Goal: Information Seeking & Learning: Learn about a topic

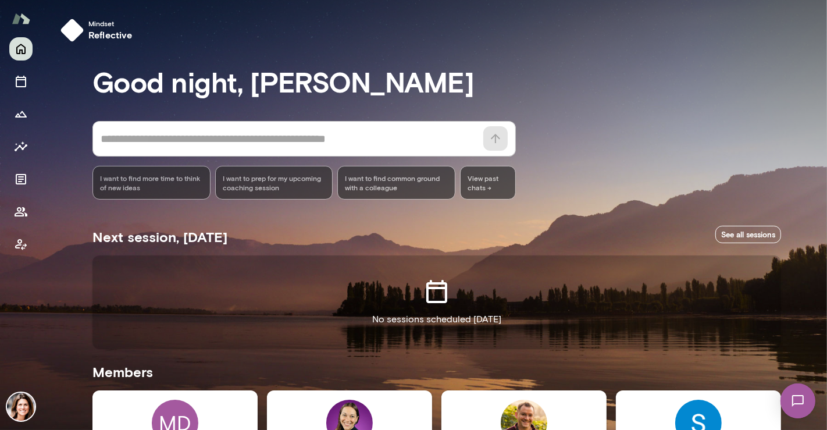
drag, startPoint x: 821, startPoint y: 118, endPoint x: 827, endPoint y: 187, distance: 68.9
click at [827, 188] on div at bounding box center [413, 143] width 827 height 287
drag, startPoint x: 826, startPoint y: 186, endPoint x: 823, endPoint y: 195, distance: 9.9
click at [823, 195] on div at bounding box center [413, 143] width 827 height 287
drag, startPoint x: 823, startPoint y: 198, endPoint x: 824, endPoint y: 257, distance: 58.2
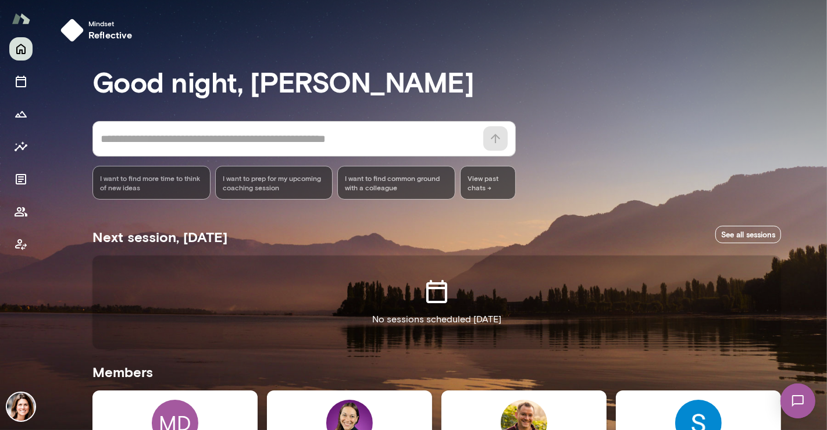
click at [824, 247] on div at bounding box center [413, 143] width 827 height 287
click at [824, 285] on div at bounding box center [413, 143] width 827 height 287
click at [822, 285] on div at bounding box center [413, 143] width 827 height 287
click at [825, 272] on div at bounding box center [413, 143] width 827 height 287
click at [462, 187] on span "View past chats ->" at bounding box center [488, 183] width 56 height 34
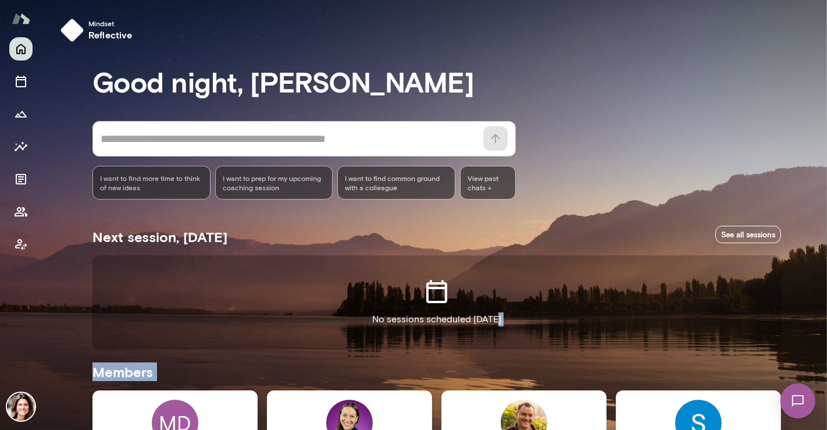
drag, startPoint x: 822, startPoint y: 177, endPoint x: 823, endPoint y: 337, distance: 160.0
click at [824, 336] on div "Mindset reflective Good night, [PERSON_NAME] * ​ ​ I want to find more time to …" at bounding box center [413, 215] width 827 height 430
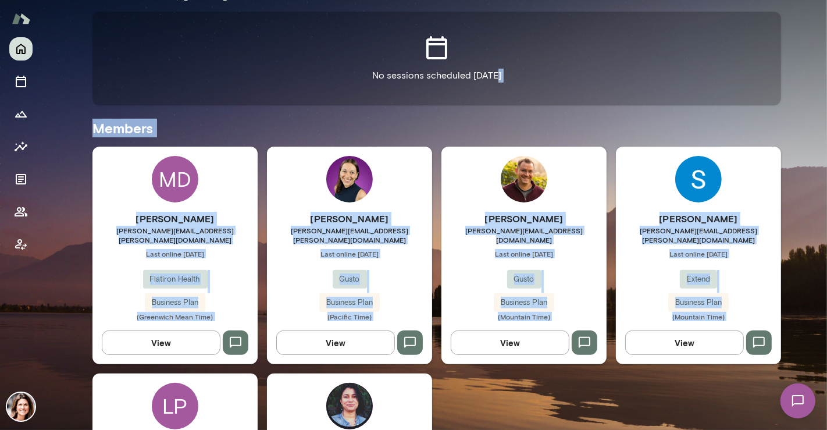
scroll to position [244, 0]
click at [191, 283] on div "[PERSON_NAME] [PERSON_NAME][EMAIL_ADDRESS][PERSON_NAME][DOMAIN_NAME] Last onlin…" at bounding box center [175, 266] width 165 height 109
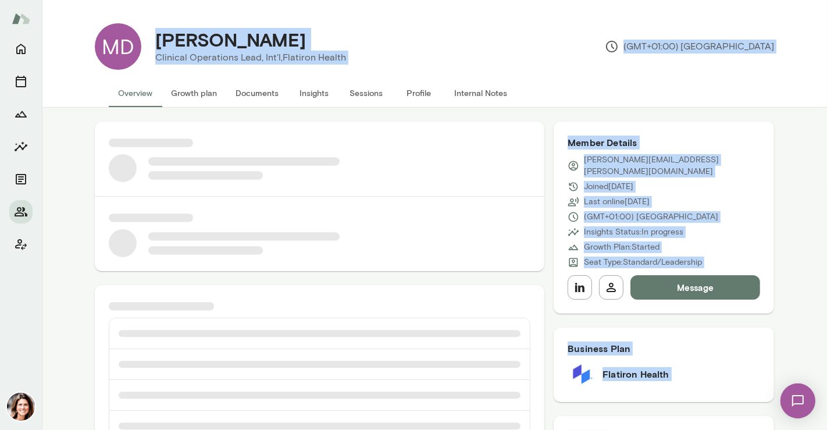
click at [309, 90] on button "Insights" at bounding box center [314, 93] width 52 height 28
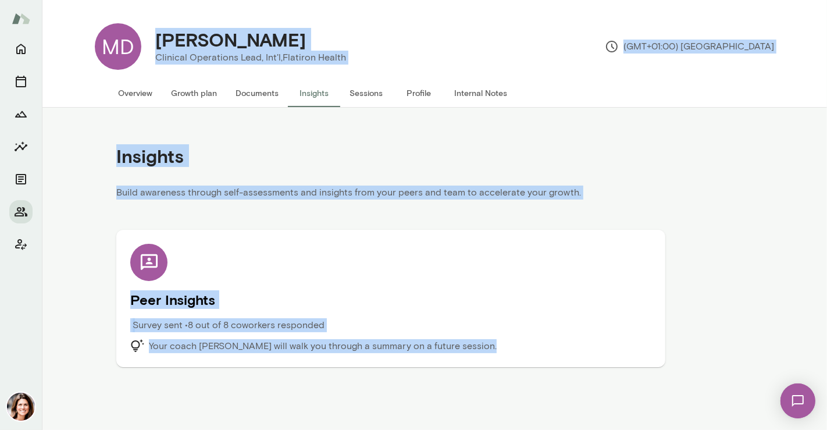
click at [532, 221] on div "Peer Insights Survey sent • 8 out of 8 coworkers responded Your coach [PERSON_N…" at bounding box center [390, 287] width 549 height 161
click at [165, 294] on h5 "Peer Insights" at bounding box center [390, 299] width 521 height 19
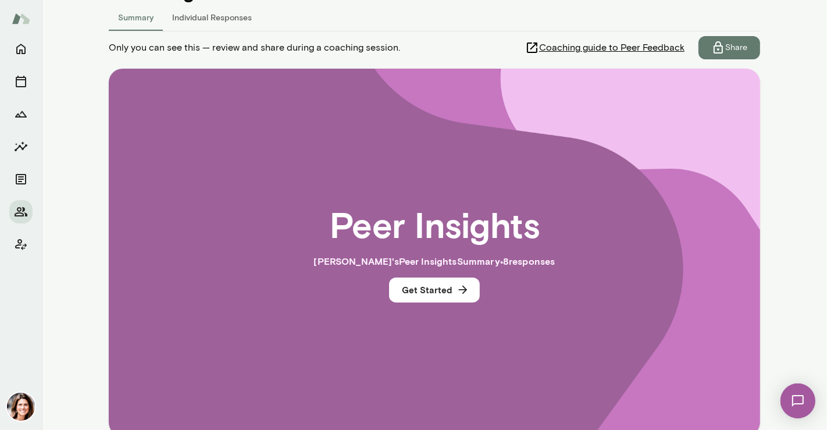
scroll to position [181, 0]
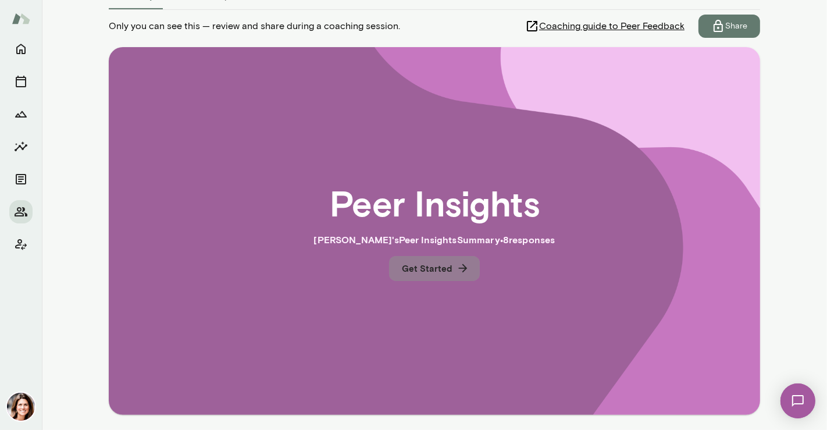
click at [424, 273] on button "Get Started" at bounding box center [434, 268] width 91 height 24
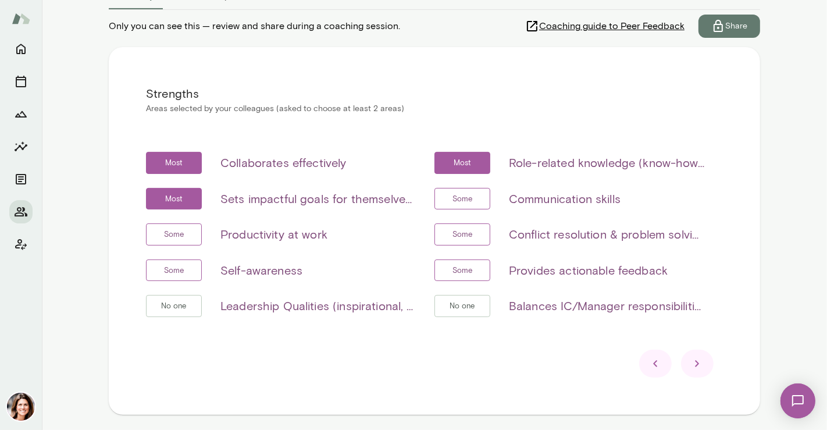
click at [701, 371] on div at bounding box center [697, 364] width 33 height 28
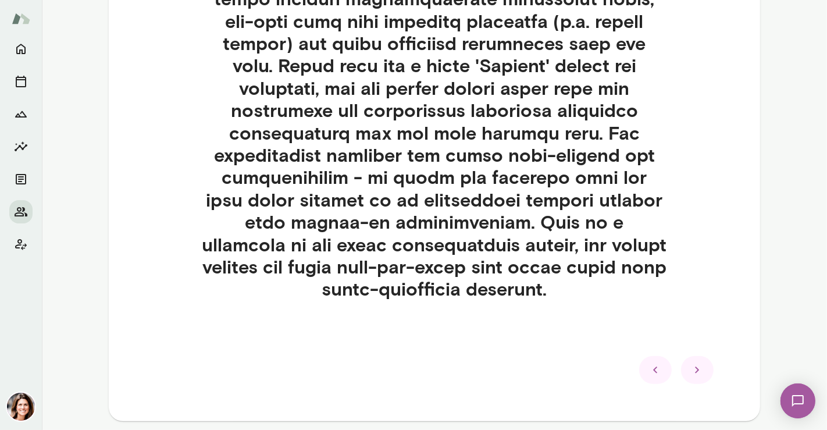
scroll to position [603, 0]
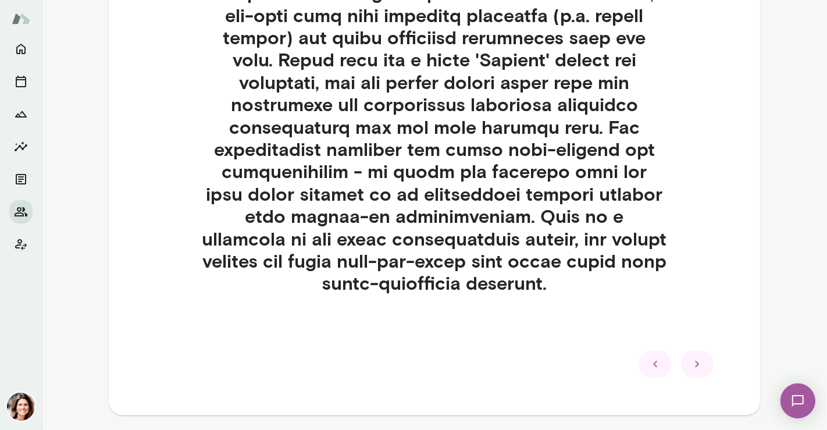
click at [681, 363] on div at bounding box center [697, 364] width 33 height 28
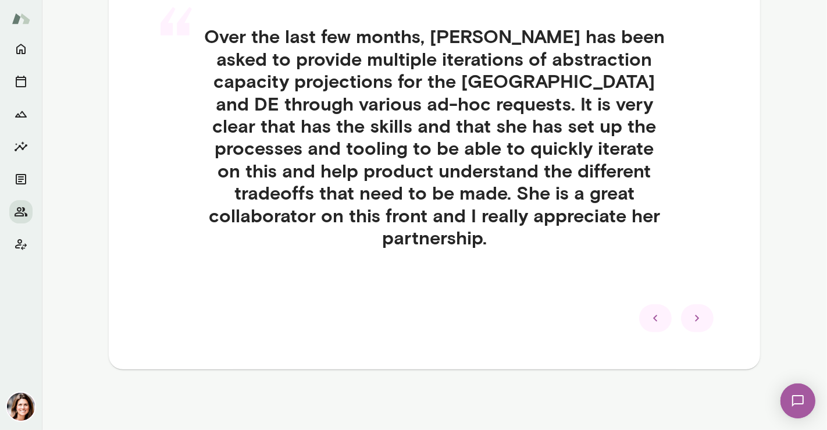
scroll to position [313, 0]
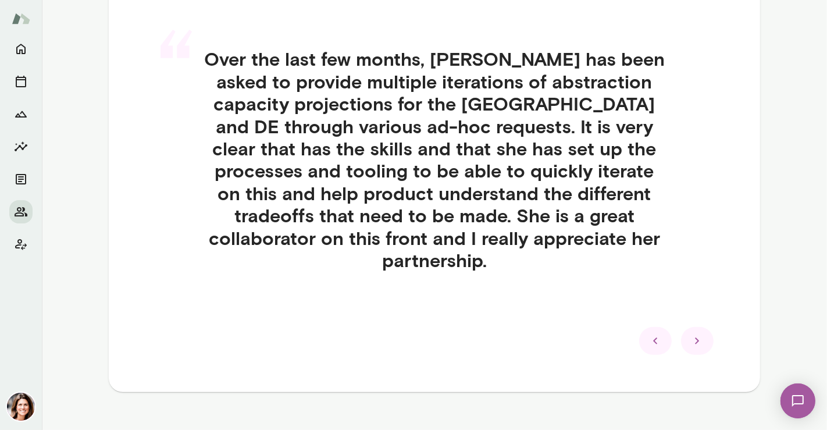
click at [695, 334] on icon at bounding box center [698, 341] width 14 height 14
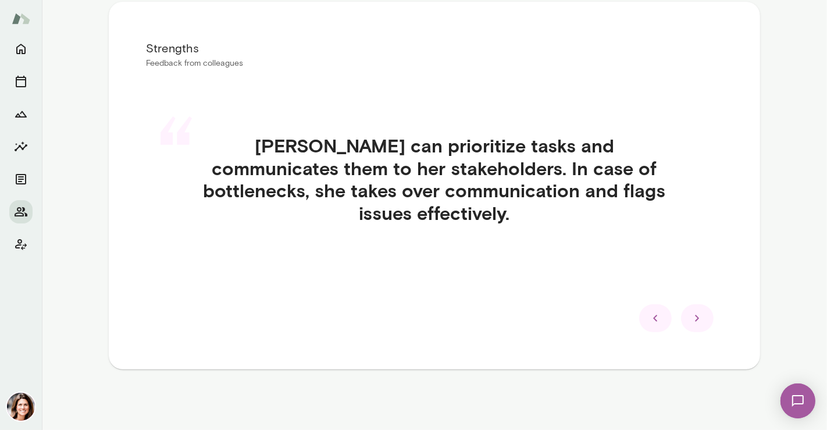
scroll to position [226, 0]
click at [695, 315] on icon at bounding box center [698, 319] width 14 height 14
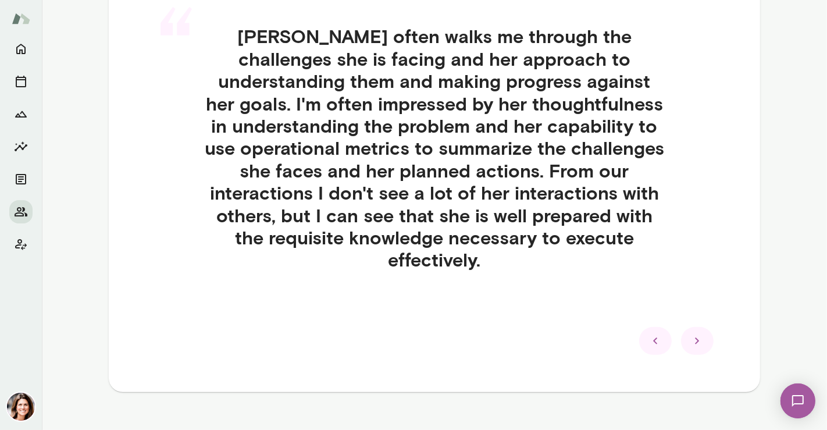
click at [695, 334] on icon at bounding box center [698, 341] width 14 height 14
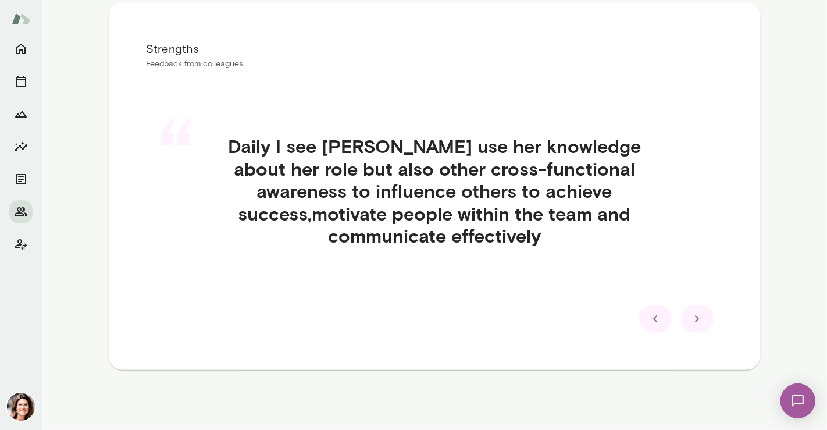
click at [695, 312] on icon at bounding box center [698, 319] width 14 height 14
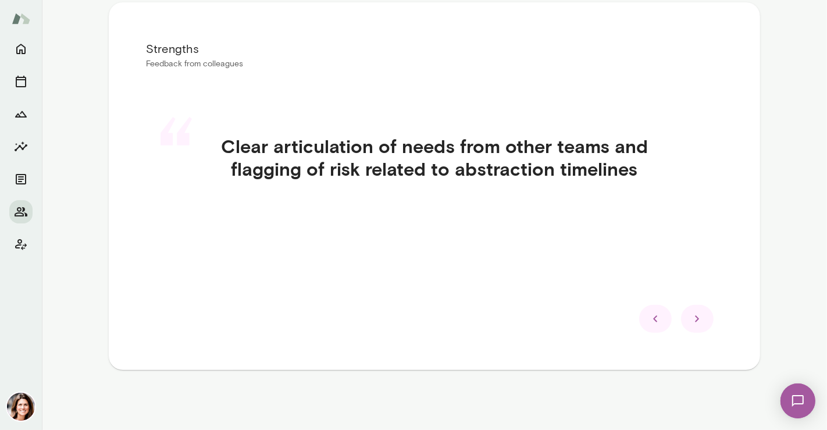
click at [695, 312] on icon at bounding box center [698, 319] width 14 height 14
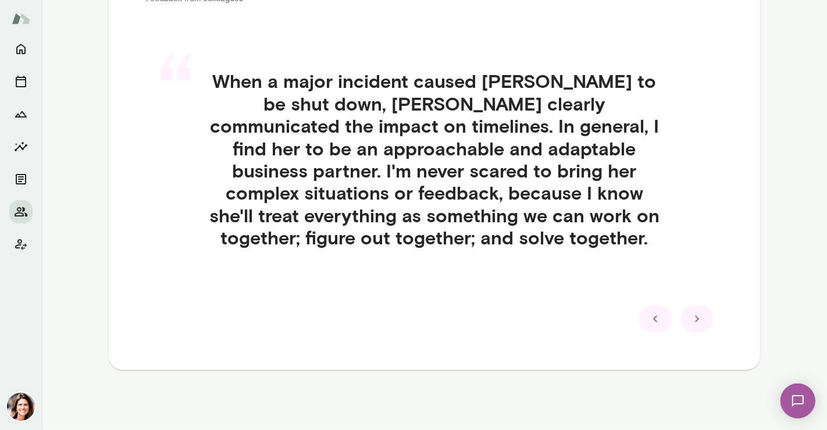
click at [691, 312] on icon at bounding box center [698, 319] width 14 height 14
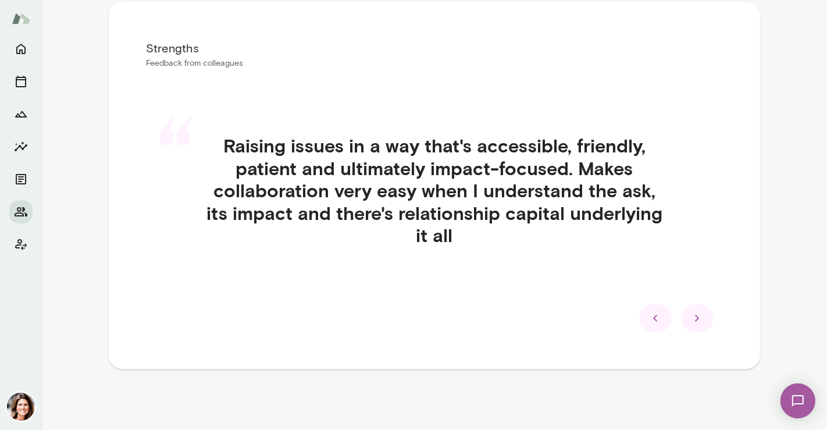
scroll to position [226, 0]
click at [691, 312] on icon at bounding box center [698, 319] width 14 height 14
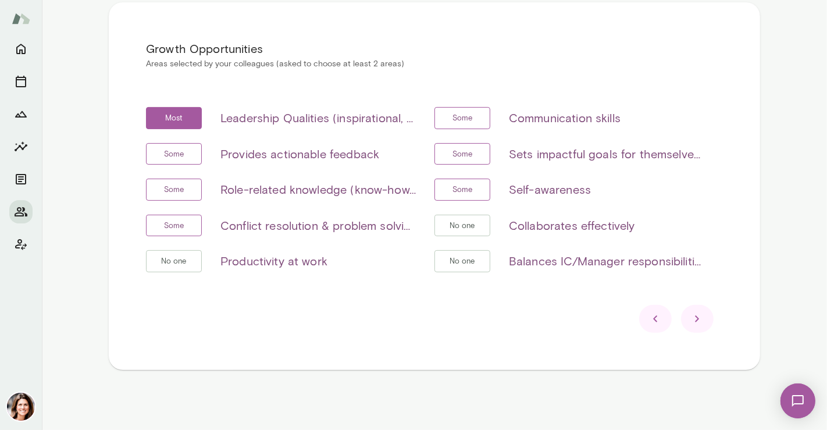
click at [691, 312] on icon at bounding box center [698, 319] width 14 height 14
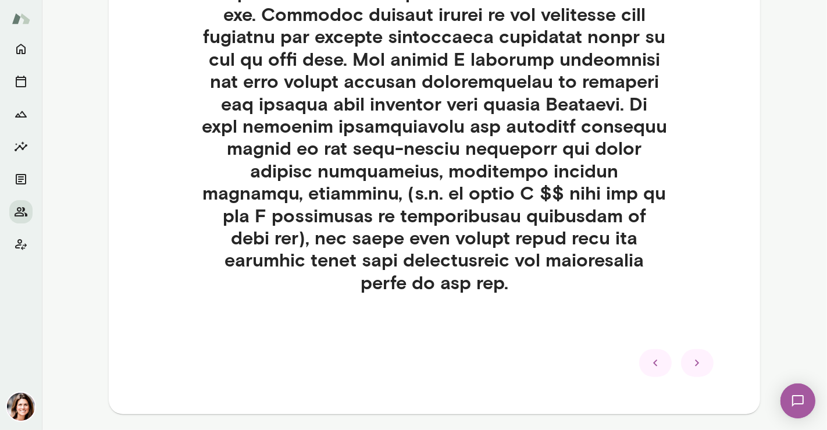
click at [695, 356] on icon at bounding box center [698, 363] width 14 height 14
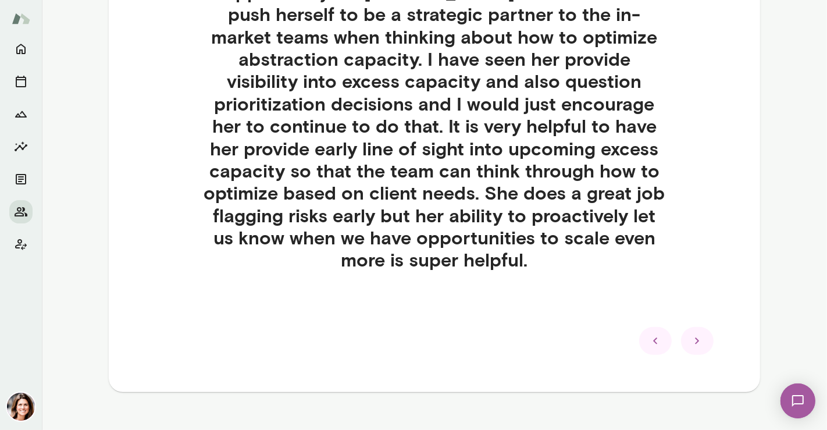
click at [697, 334] on icon at bounding box center [698, 341] width 14 height 14
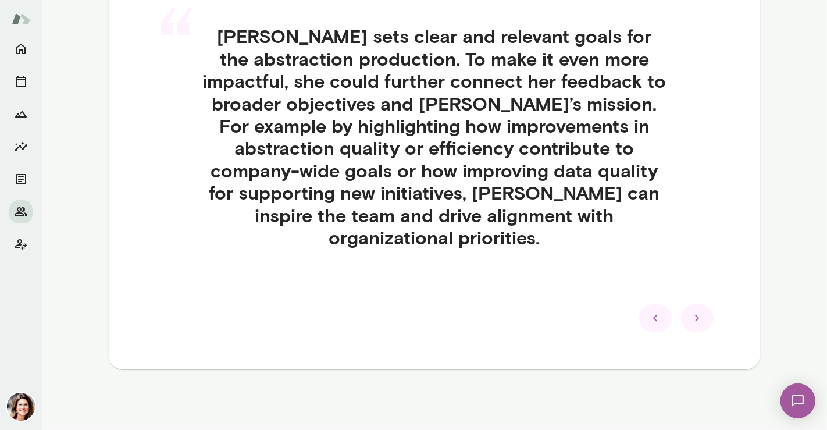
click at [697, 316] on icon at bounding box center [698, 318] width 14 height 14
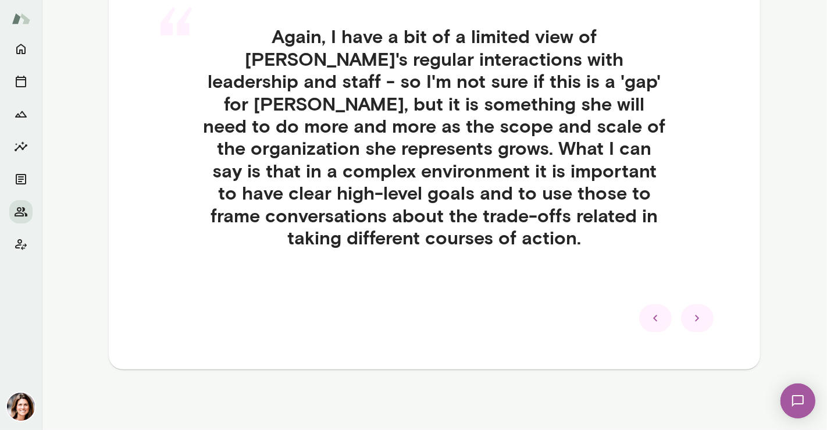
click at [697, 317] on icon at bounding box center [698, 318] width 14 height 14
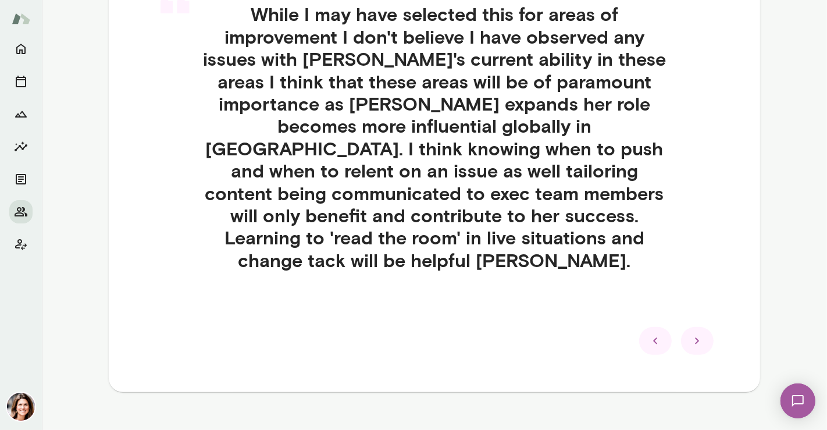
click at [697, 334] on icon at bounding box center [698, 341] width 14 height 14
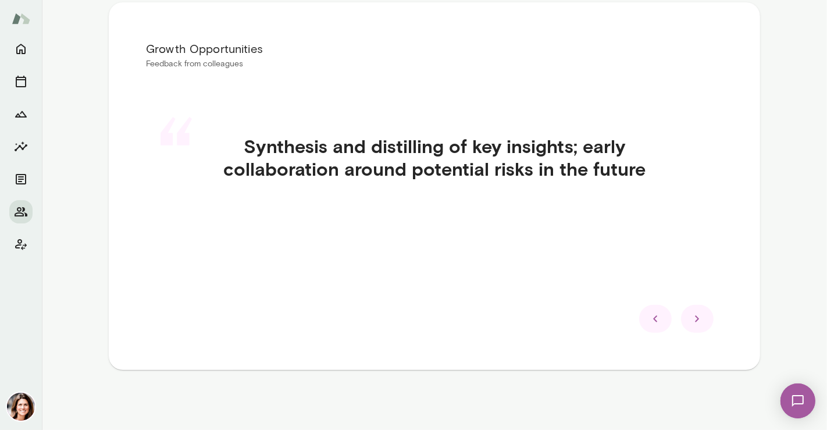
click at [697, 317] on icon at bounding box center [698, 319] width 14 height 14
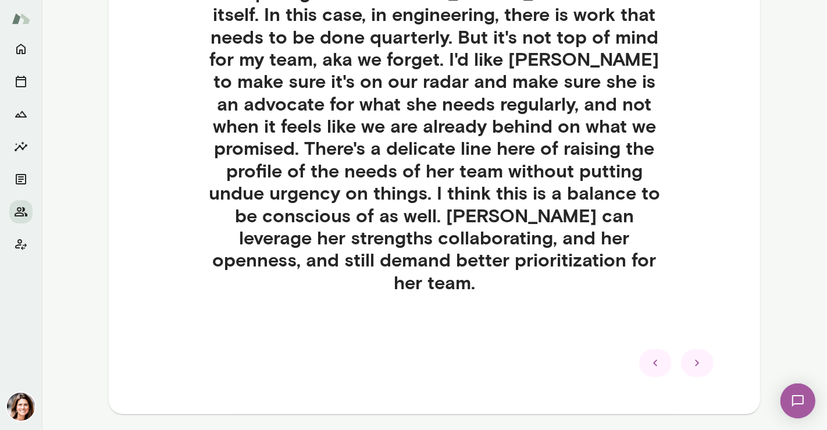
click at [697, 356] on icon at bounding box center [698, 363] width 14 height 14
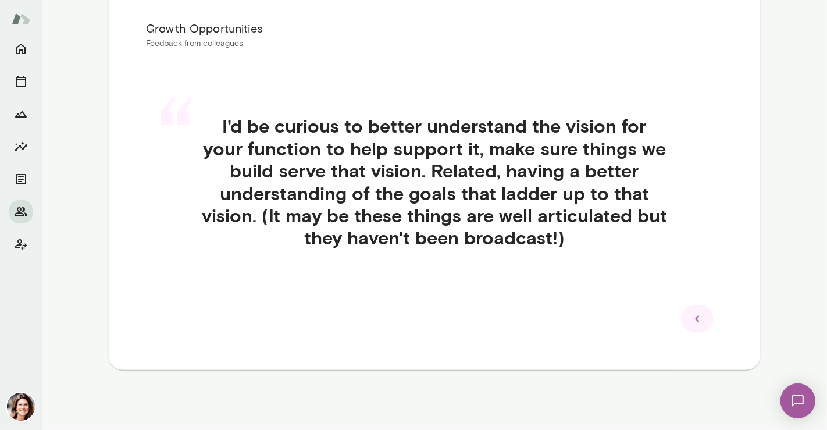
click at [697, 317] on icon at bounding box center [698, 319] width 14 height 14
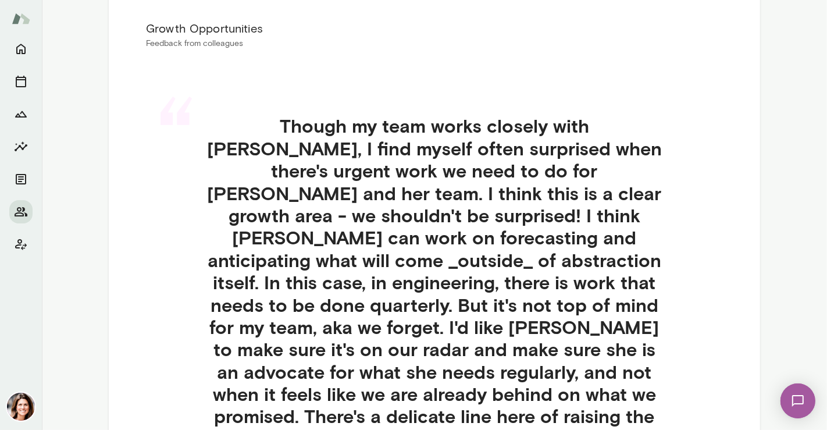
click at [697, 317] on div "“ Though my team works closely with [PERSON_NAME], I find myself often surprise…" at bounding box center [434, 352] width 577 height 531
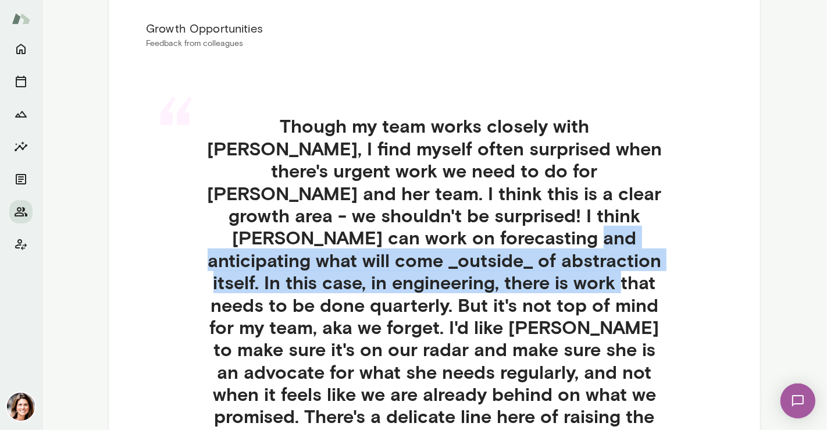
drag, startPoint x: 800, startPoint y: 224, endPoint x: 816, endPoint y: 268, distance: 46.4
click at [816, 268] on main "MD [PERSON_NAME] Clinical Operations Lead, Int'l, Flatiron Health (GMT+01:00) L…" at bounding box center [434, 215] width 785 height 430
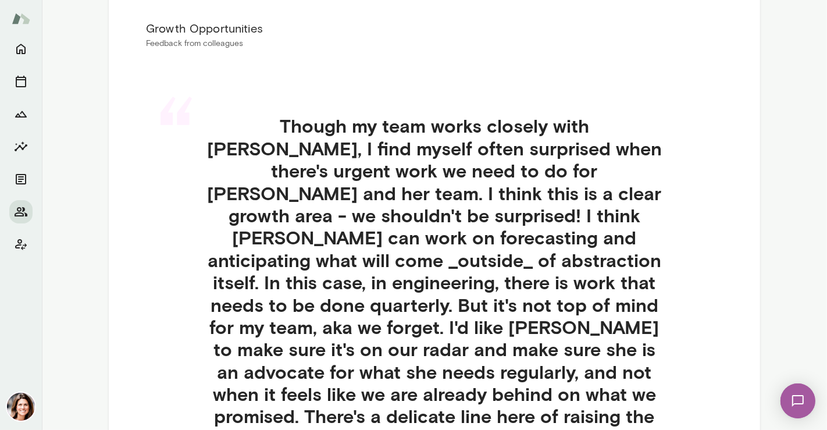
click at [730, 278] on div "Growth Opportunities Feedback from colleagues “ Though my team works closely wi…" at bounding box center [435, 332] width 652 height 700
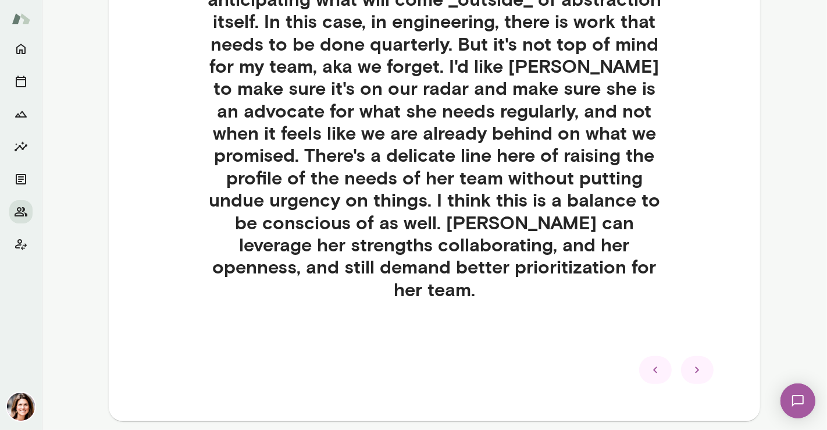
click at [702, 356] on div at bounding box center [697, 370] width 33 height 28
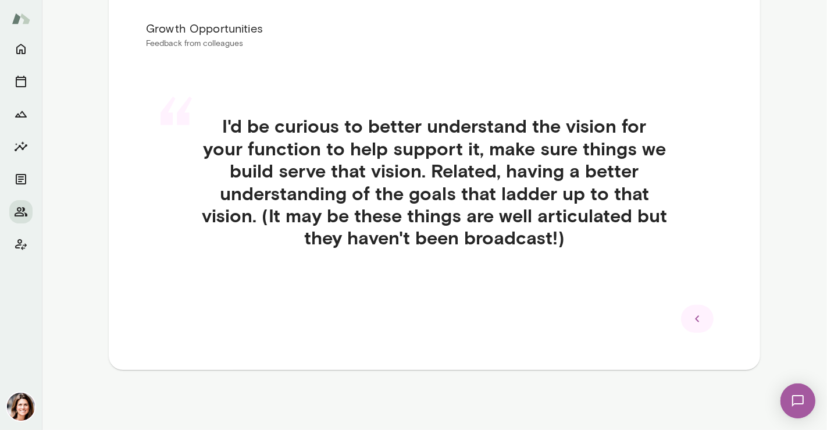
click at [699, 330] on div at bounding box center [697, 319] width 33 height 28
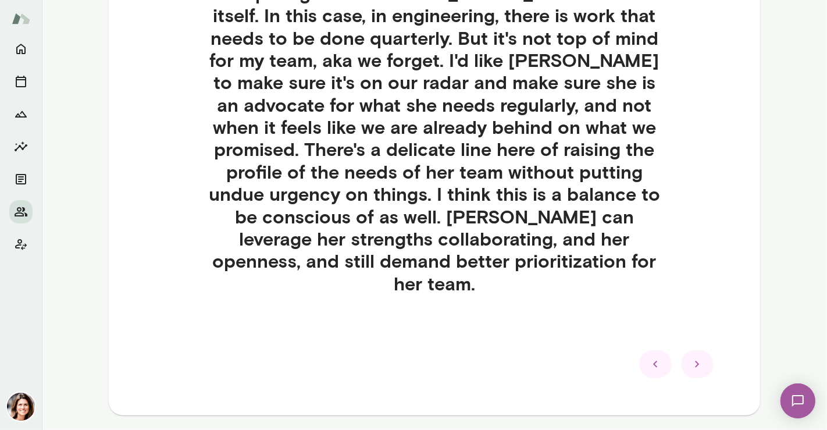
click at [692, 350] on div at bounding box center [697, 364] width 33 height 28
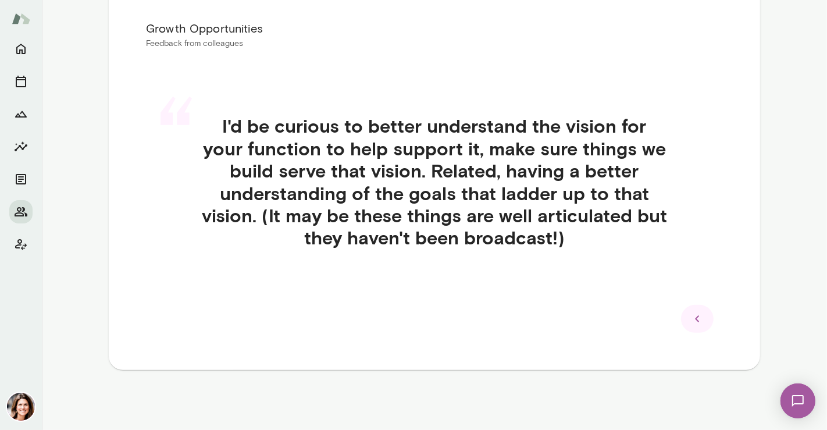
click at [694, 311] on div at bounding box center [697, 319] width 33 height 28
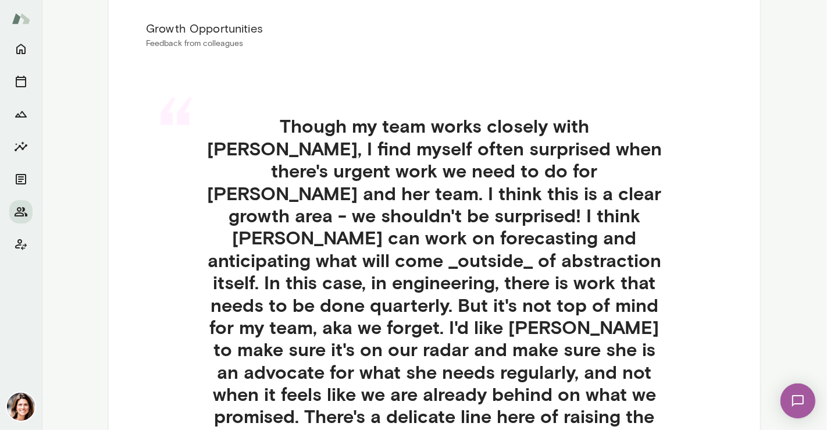
click at [694, 311] on div "“ Though my team works closely with [PERSON_NAME], I find myself often surprise…" at bounding box center [434, 352] width 577 height 531
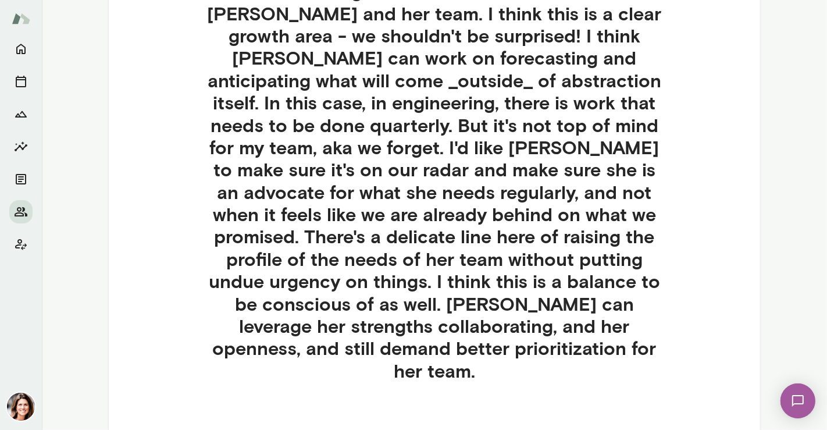
scroll to position [514, 0]
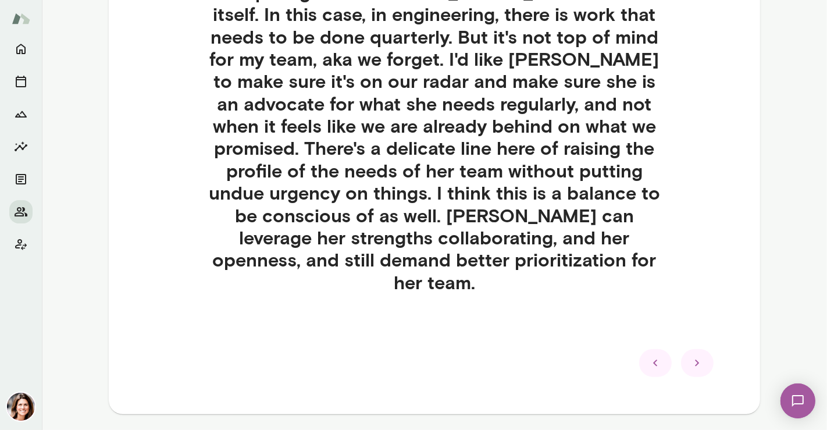
click at [699, 356] on icon at bounding box center [698, 363] width 14 height 14
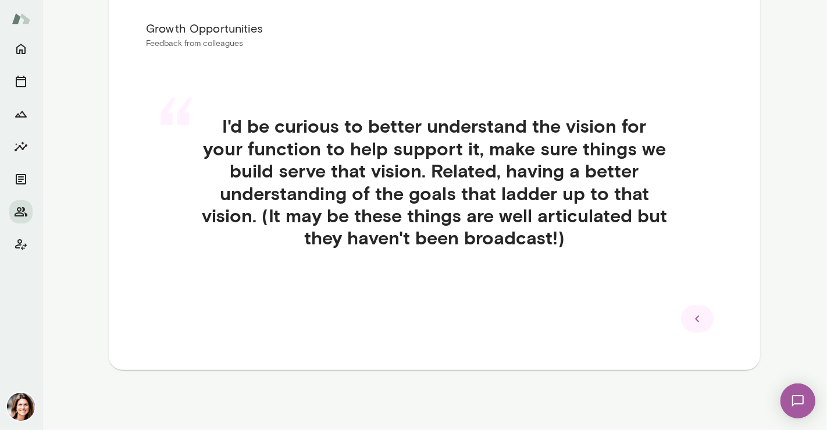
click at [699, 313] on icon at bounding box center [698, 319] width 14 height 14
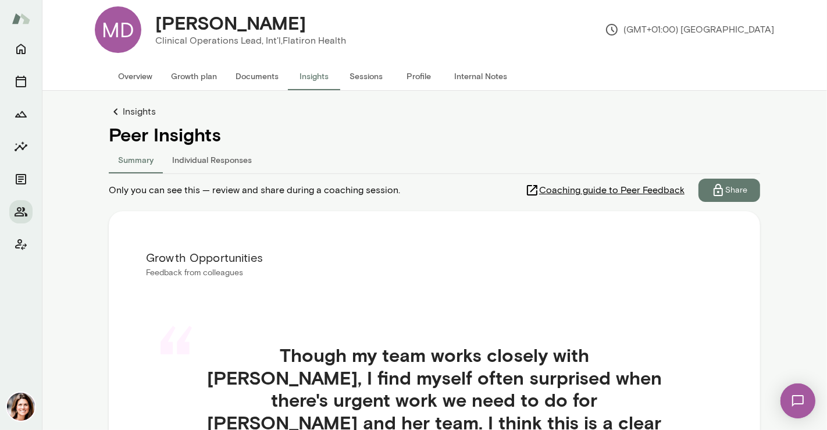
scroll to position [16, 0]
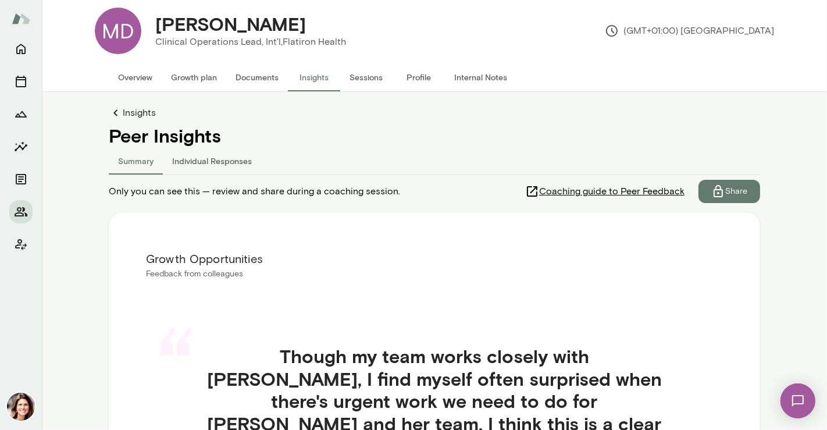
click at [122, 109] on link "Insights" at bounding box center [435, 113] width 652 height 14
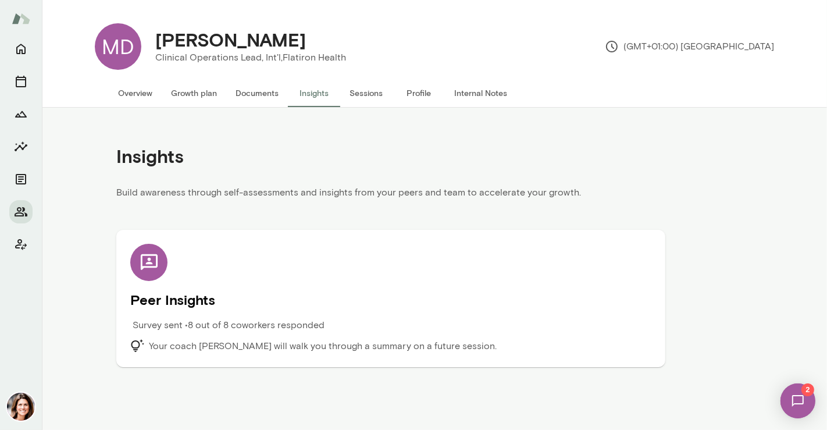
click at [203, 269] on div "Peer Insights Survey sent • 8 out of 8 coworkers responded Your coach [PERSON_N…" at bounding box center [390, 298] width 521 height 109
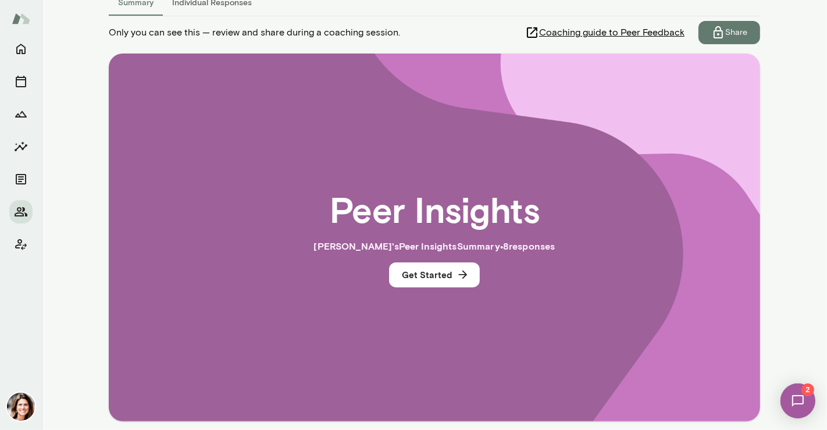
scroll to position [186, 0]
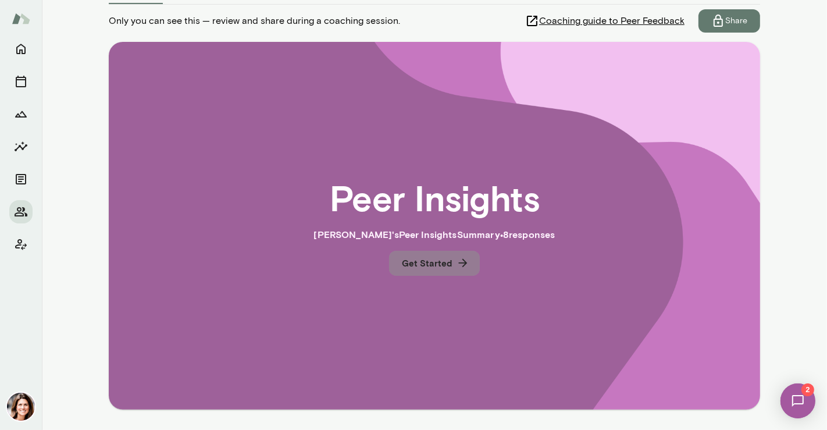
click at [450, 271] on button "Get Started" at bounding box center [434, 263] width 91 height 24
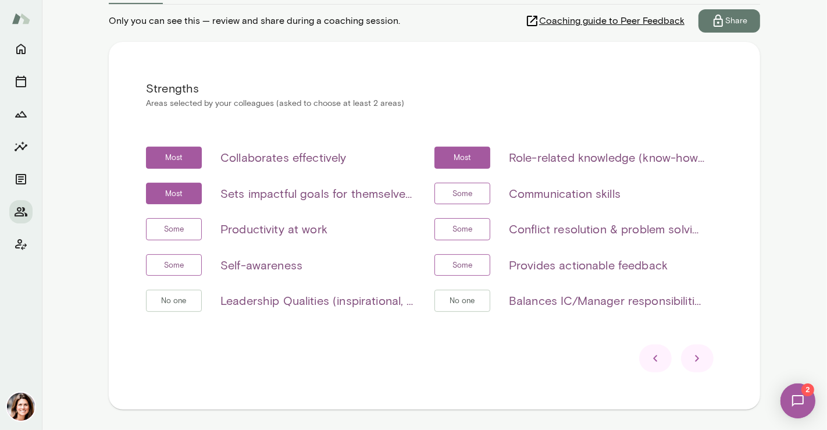
click at [699, 349] on div at bounding box center [697, 358] width 33 height 28
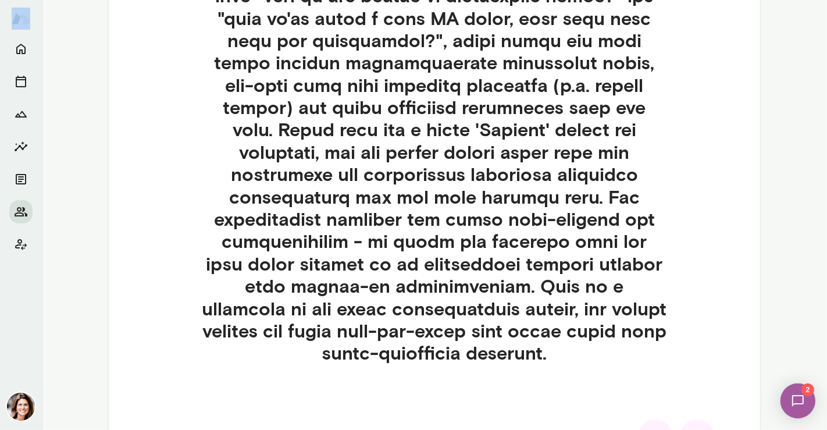
scroll to position [648, 0]
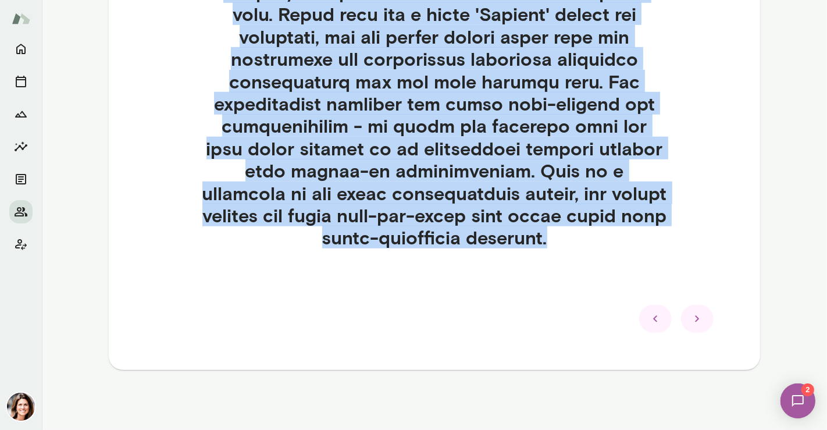
drag, startPoint x: 204, startPoint y: 185, endPoint x: 564, endPoint y: 248, distance: 365.7
copy h4 "One of [PERSON_NAME]'s key strengths is her ability to ask the right questions …"
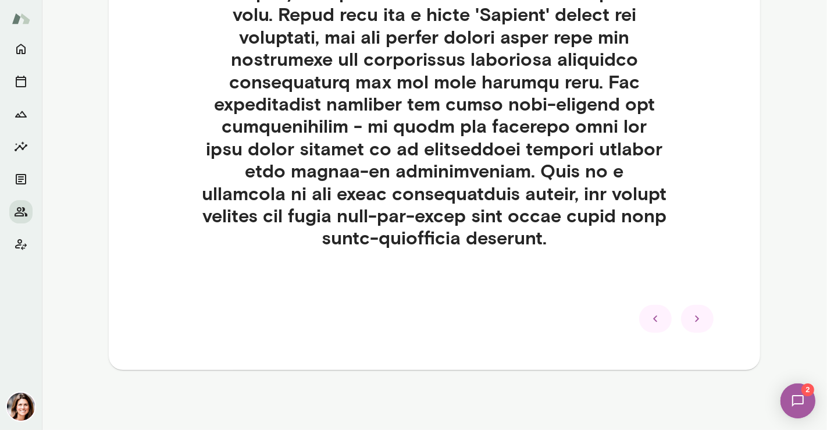
click at [706, 315] on div at bounding box center [697, 319] width 33 height 28
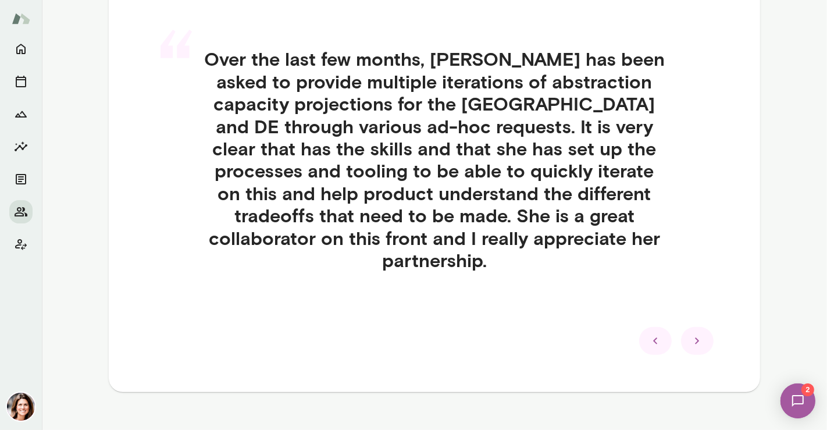
click at [585, 230] on h4 "Over the last few months, [PERSON_NAME] has been asked to provide multiple iter…" at bounding box center [434, 159] width 521 height 223
click at [573, 241] on h4 "Over the last few months, [PERSON_NAME] has been asked to provide multiple iter…" at bounding box center [434, 159] width 521 height 223
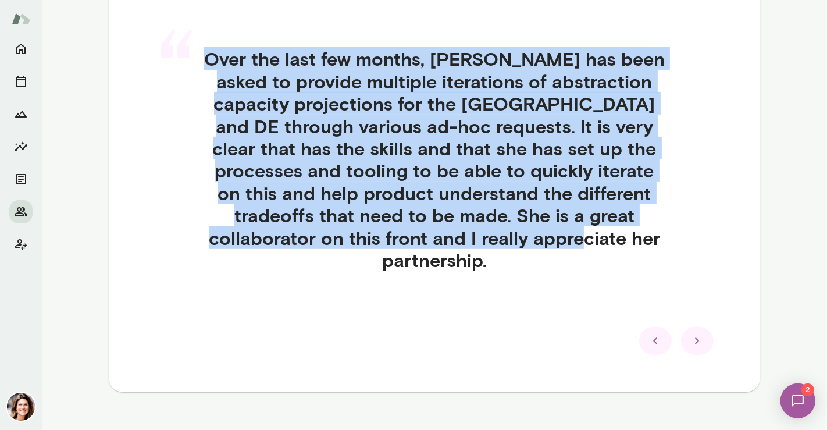
drag, startPoint x: 574, startPoint y: 241, endPoint x: 197, endPoint y: 65, distance: 416.2
click at [197, 65] on h4 "Over the last few months, [PERSON_NAME] has been asked to provide multiple iter…" at bounding box center [434, 159] width 521 height 223
copy h4 "Over the last few months, [PERSON_NAME] has been asked to provide multiple iter…"
click at [695, 334] on icon at bounding box center [698, 341] width 14 height 14
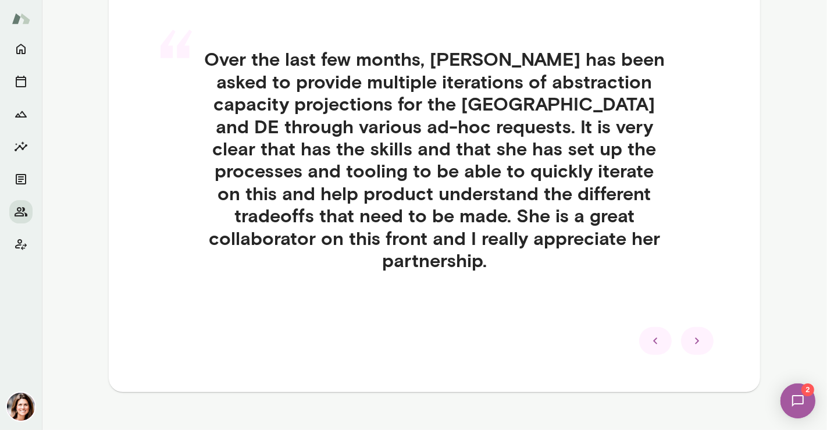
scroll to position [226, 0]
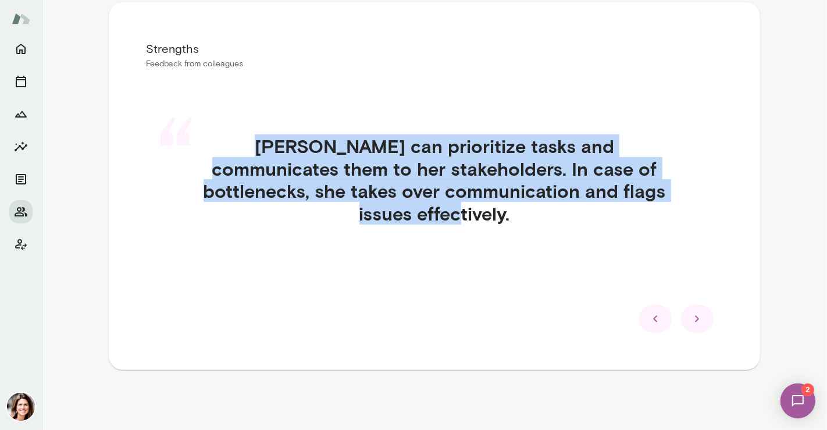
drag, startPoint x: 639, startPoint y: 190, endPoint x: 205, endPoint y: 147, distance: 436.2
click at [205, 147] on h4 "[PERSON_NAME] can prioritize tasks and communicates them to her stakeholders. I…" at bounding box center [434, 180] width 521 height 90
copy h4 "[PERSON_NAME] can prioritize tasks and communicates them to her stakeholders. I…"
click at [691, 312] on icon at bounding box center [698, 319] width 14 height 14
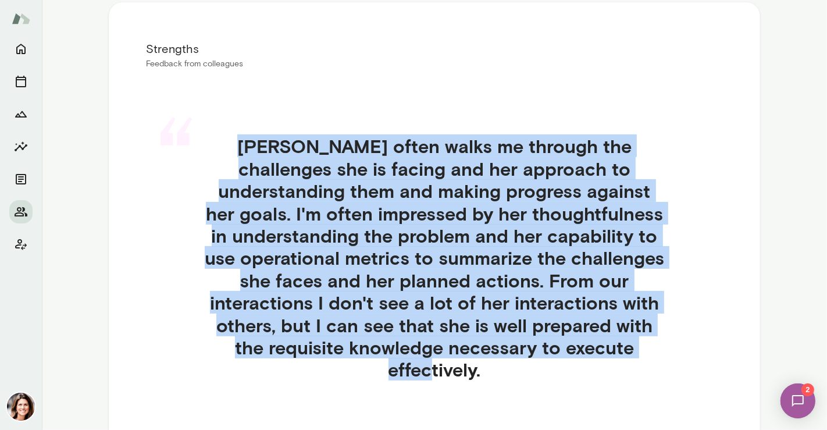
drag, startPoint x: 206, startPoint y: 143, endPoint x: 580, endPoint y: 365, distance: 434.8
click at [580, 365] on div "“ [PERSON_NAME] often walks me through the challenges she is facing and her app…" at bounding box center [434, 271] width 577 height 329
copy h4 "[PERSON_NAME] often walks me through the challenges she is facing and her appro…"
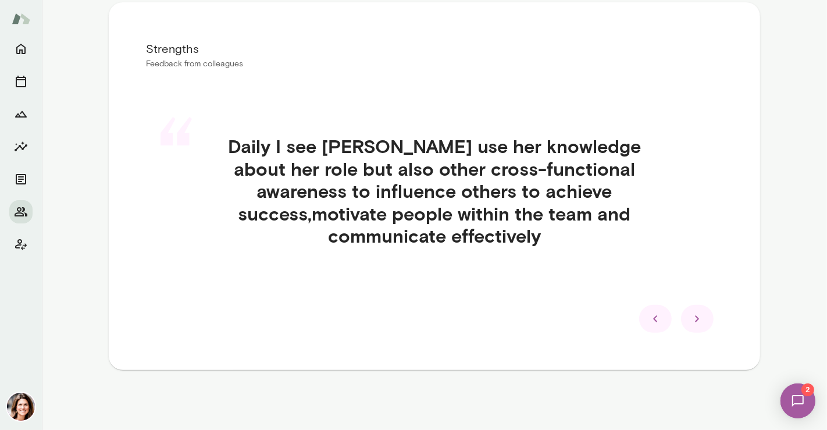
click at [626, 213] on h4 "Daily I see [PERSON_NAME] use her knowledge about her role but also other cross…" at bounding box center [434, 191] width 521 height 112
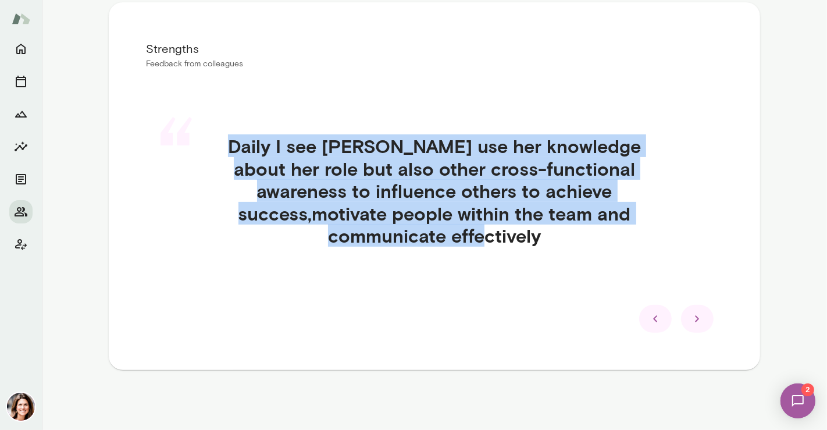
drag, startPoint x: 623, startPoint y: 213, endPoint x: 189, endPoint y: 150, distance: 438.0
click at [189, 150] on div "“ Daily I see Marisa use her knowledge about her role but also other cross-func…" at bounding box center [434, 204] width 577 height 195
copy div "“ Daily I see Marisa use her knowledge about her role but also other cross-func…"
click at [698, 317] on icon at bounding box center [698, 319] width 14 height 14
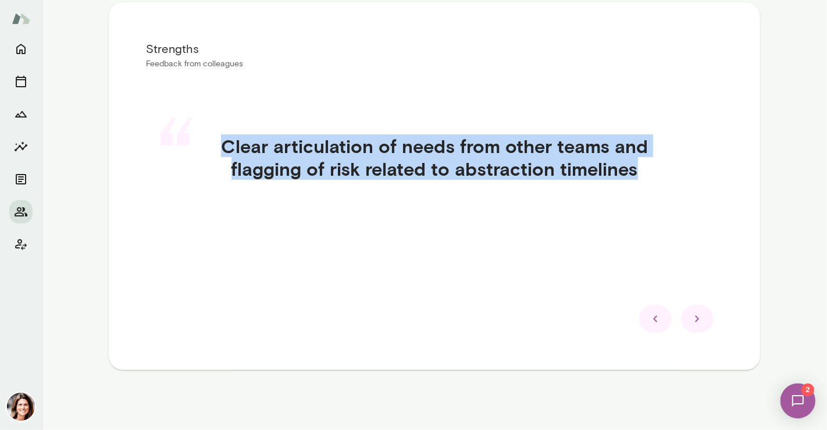
drag, startPoint x: 636, startPoint y: 173, endPoint x: 222, endPoint y: 150, distance: 414.3
click at [222, 150] on h4 "Clear articulation of needs from other teams and flagging of risk related to ab…" at bounding box center [434, 157] width 521 height 45
copy h4 "Clear articulation of needs from other teams and flagging of risk related to ab…"
click at [692, 315] on icon at bounding box center [698, 319] width 14 height 14
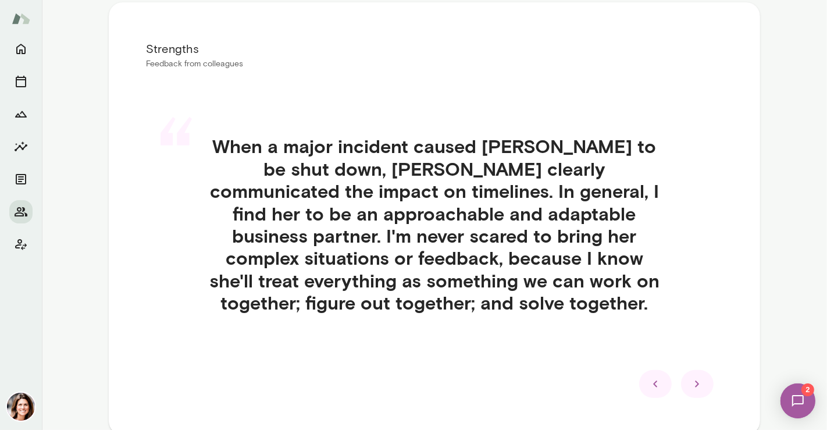
click at [694, 379] on icon at bounding box center [698, 384] width 14 height 14
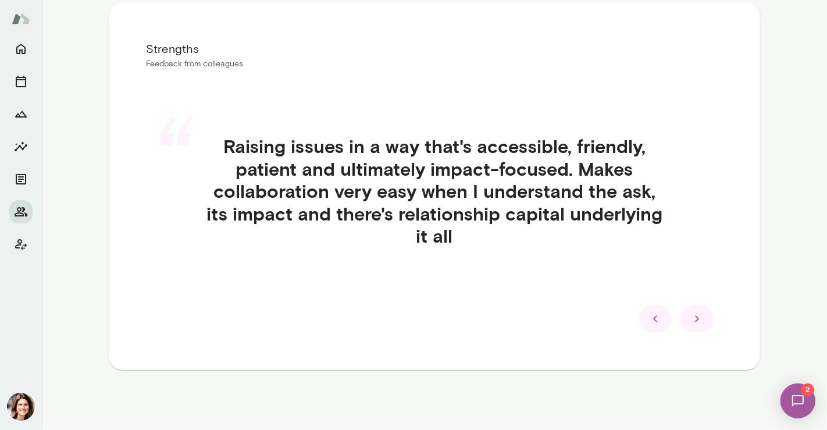
click at [691, 321] on icon at bounding box center [698, 319] width 14 height 14
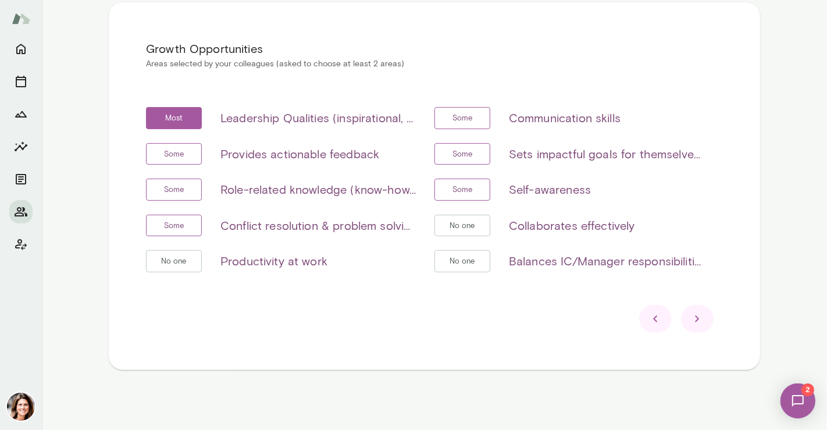
click at [649, 323] on icon at bounding box center [656, 319] width 14 height 14
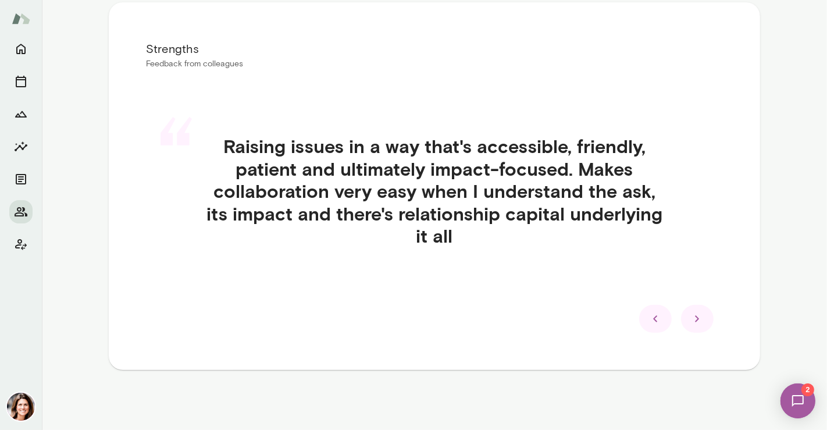
click at [649, 323] on icon at bounding box center [656, 319] width 14 height 14
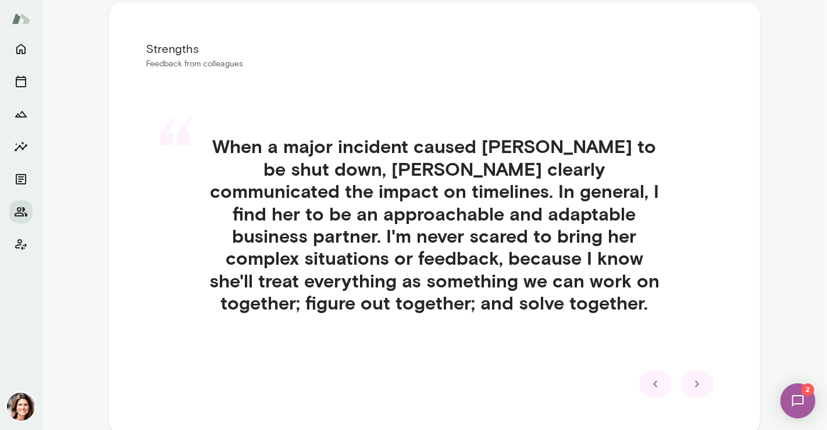
click at [467, 303] on h4 "When a major incident caused [PERSON_NAME] to be shut down, [PERSON_NAME] clear…" at bounding box center [434, 224] width 521 height 179
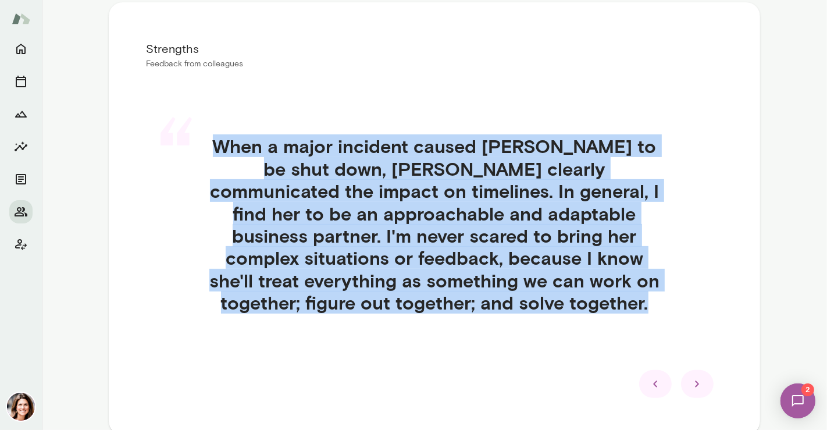
drag, startPoint x: 467, startPoint y: 303, endPoint x: 216, endPoint y: 137, distance: 300.6
click at [216, 137] on h4 "When a major incident caused [PERSON_NAME] to be shut down, [PERSON_NAME] clear…" at bounding box center [434, 224] width 521 height 179
copy div "When a major incident caused Bridge to be shut down, Marisa clearly communicate…"
click at [687, 370] on div at bounding box center [697, 384] width 33 height 28
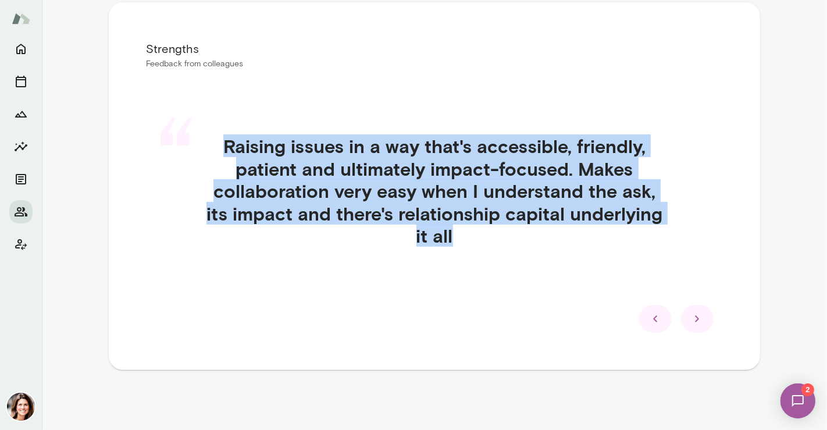
drag, startPoint x: 448, startPoint y: 236, endPoint x: 211, endPoint y: 145, distance: 253.6
click at [211, 145] on h4 "Raising issues in a way that's accessible, friendly, patient and ultimately imp…" at bounding box center [434, 191] width 521 height 112
copy h4 "Raising issues in a way that's accessible, friendly, patient and ultimately imp…"
click at [688, 329] on div at bounding box center [697, 319] width 33 height 28
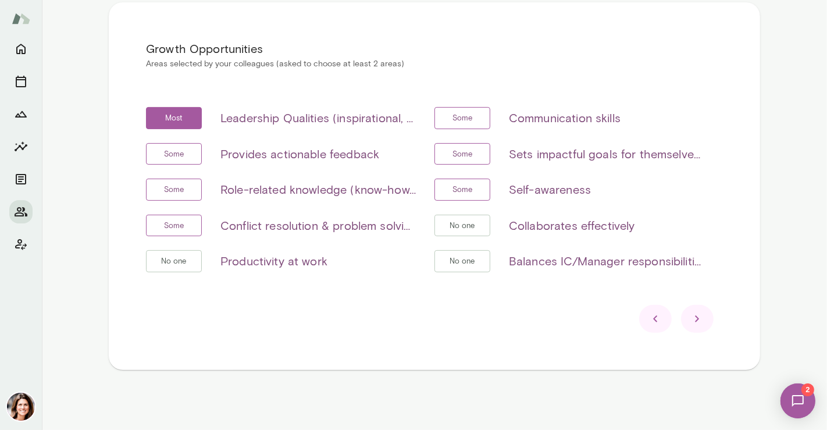
click at [691, 314] on icon at bounding box center [698, 319] width 14 height 14
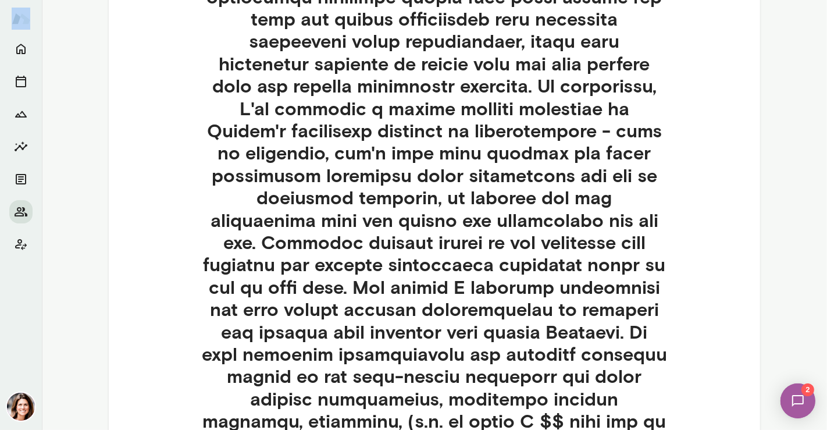
scroll to position [849, 0]
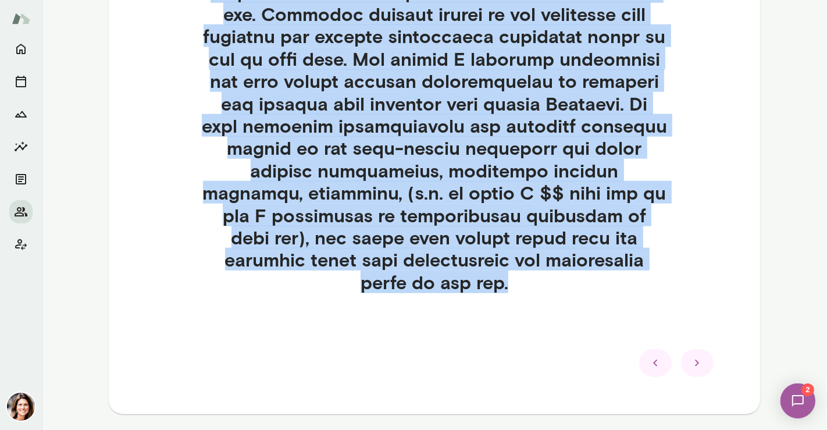
drag, startPoint x: 214, startPoint y: 140, endPoint x: 652, endPoint y: 257, distance: 453.4
copy h4 "This is not really a core requirement of her current job however building out h…"
click at [695, 360] on icon at bounding box center [697, 363] width 4 height 6
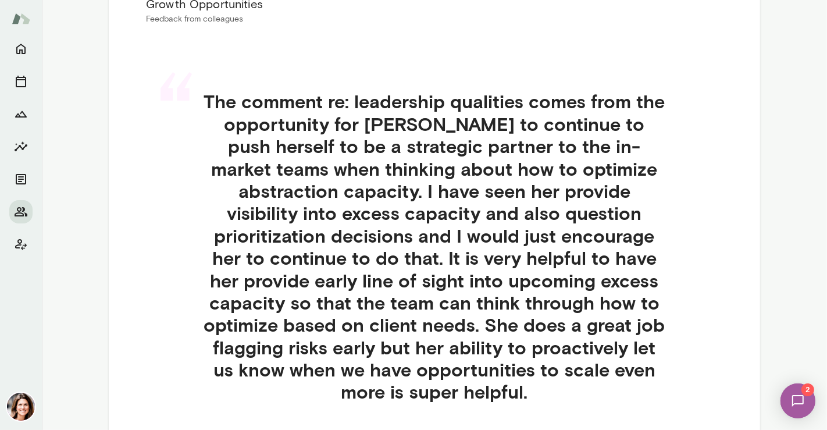
scroll to position [282, 0]
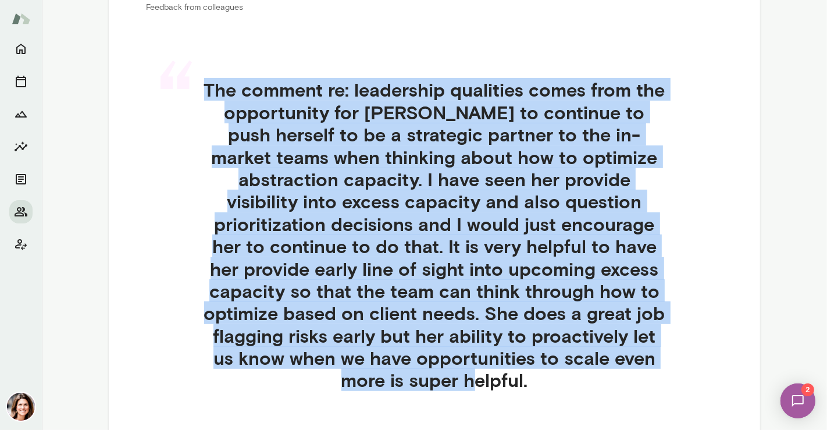
drag, startPoint x: 584, startPoint y: 359, endPoint x: 177, endPoint y: 67, distance: 500.4
click at [177, 67] on div "“ The comment re: leadership qualities comes from the opportunity for Marisa to…" at bounding box center [434, 249] width 577 height 396
copy div "“ The comment re: leadership qualities comes from the opportunity for Marisa to…"
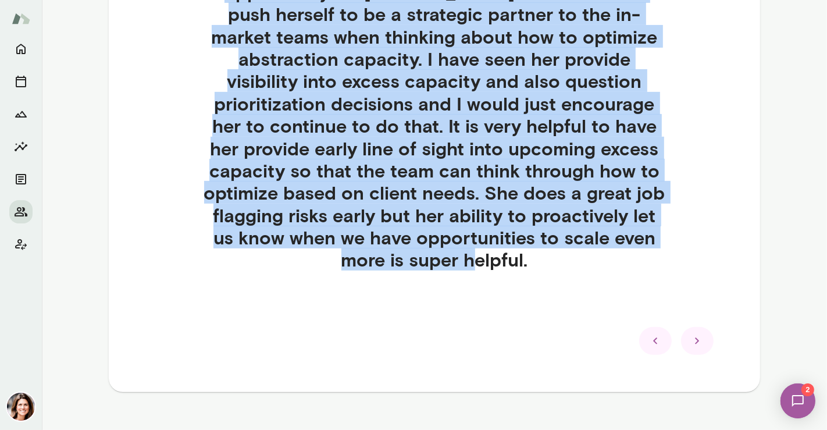
click at [693, 334] on icon at bounding box center [698, 341] width 14 height 14
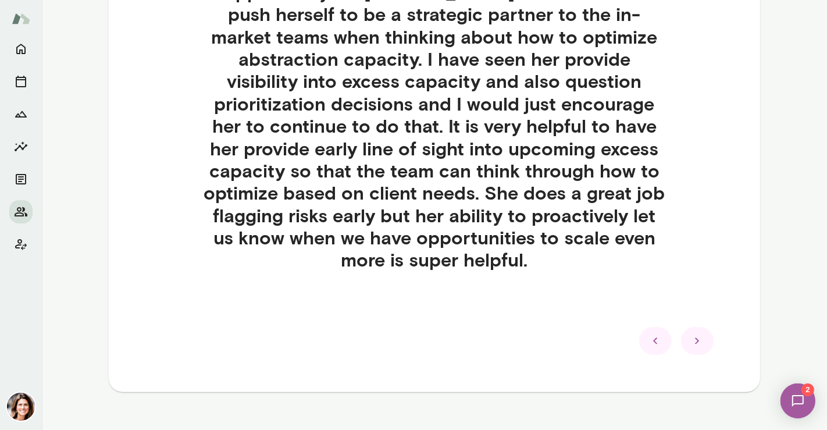
scroll to position [336, 0]
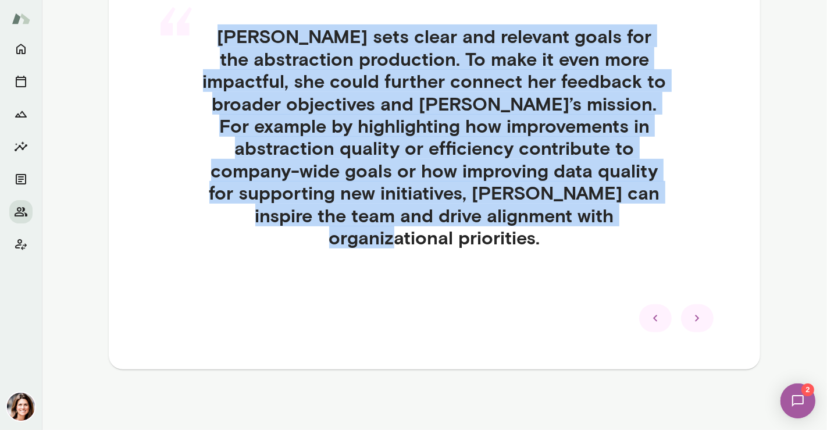
drag, startPoint x: 478, startPoint y: 244, endPoint x: 191, endPoint y: 41, distance: 351.8
click at [191, 41] on div "“ Marisa sets clear and relevant goals for the abstraction production. To make …" at bounding box center [434, 150] width 577 height 307
click at [691, 313] on icon at bounding box center [698, 318] width 14 height 14
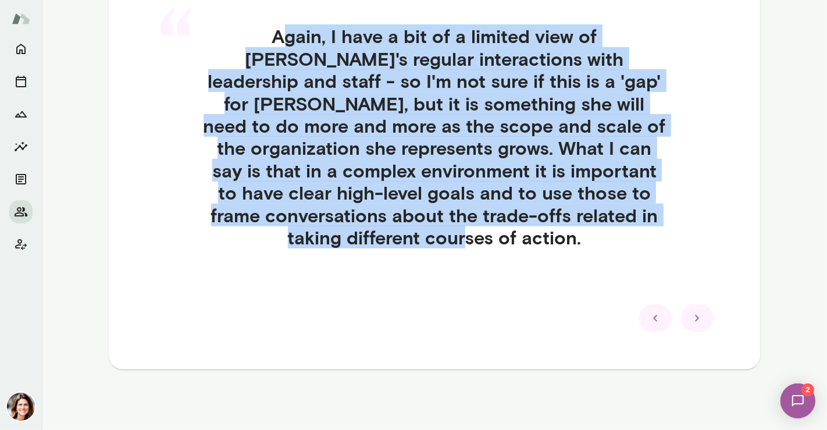
drag, startPoint x: 237, startPoint y: 37, endPoint x: 481, endPoint y: 235, distance: 314.8
click at [481, 235] on h4 "Again, I have a bit of a limited view of [PERSON_NAME]'s regular interactions w…" at bounding box center [434, 136] width 521 height 223
click at [480, 234] on h4 "Again, I have a bit of a limited view of [PERSON_NAME]'s regular interactions w…" at bounding box center [434, 136] width 521 height 223
click at [464, 239] on h4 "Again, I have a bit of a limited view of [PERSON_NAME]'s regular interactions w…" at bounding box center [434, 136] width 521 height 223
drag, startPoint x: 458, startPoint y: 237, endPoint x: 230, endPoint y: 43, distance: 299.6
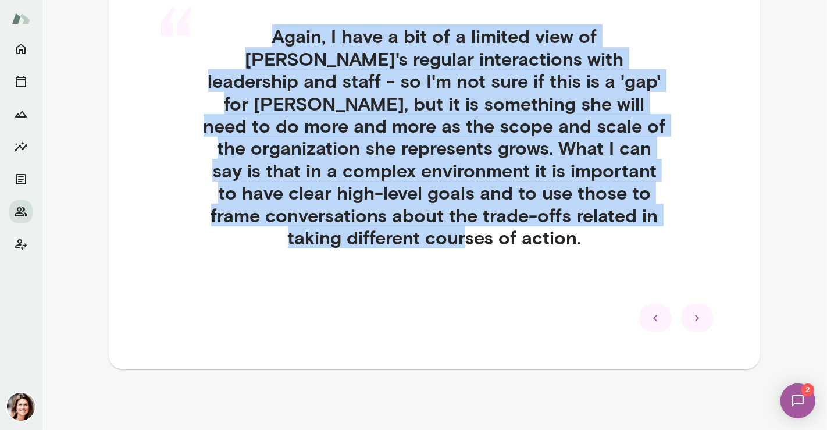
click at [230, 43] on h4 "Again, I have a bit of a limited view of [PERSON_NAME]'s regular interactions w…" at bounding box center [434, 136] width 521 height 223
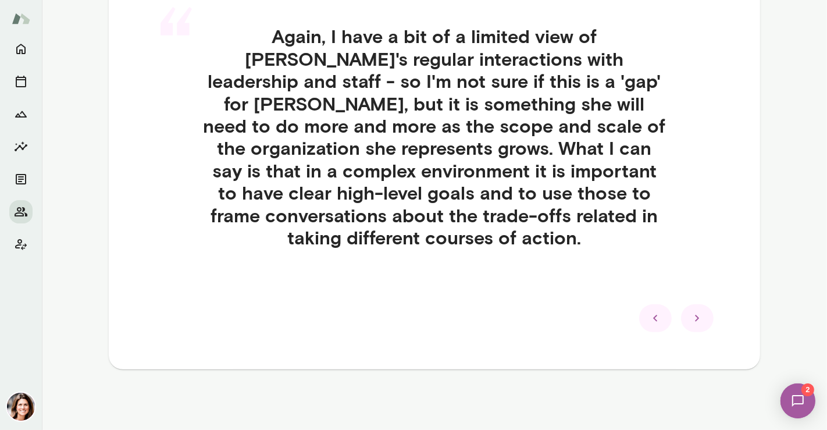
click at [682, 327] on div at bounding box center [697, 318] width 33 height 28
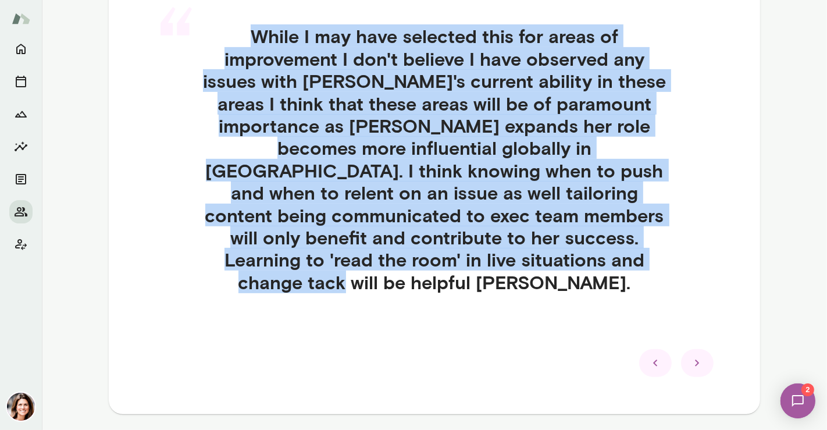
drag, startPoint x: 249, startPoint y: 41, endPoint x: 617, endPoint y: 262, distance: 429.0
click at [617, 262] on h4 "While I may have selected this for areas of improvement I don't believe I have …" at bounding box center [434, 159] width 521 height 268
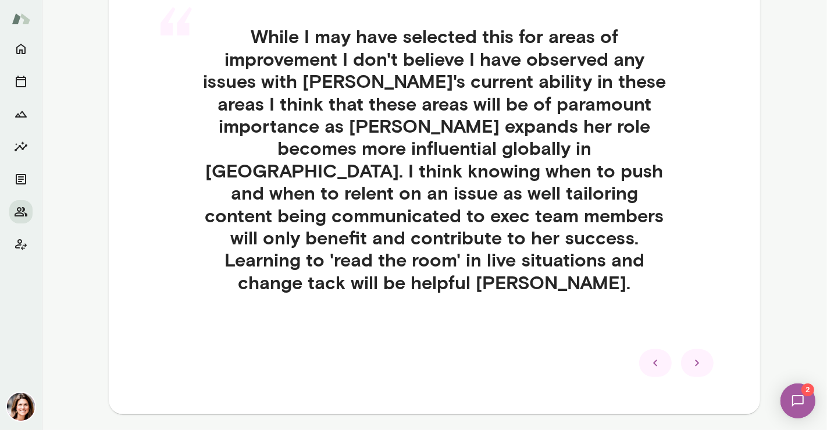
click at [682, 349] on div at bounding box center [697, 363] width 33 height 28
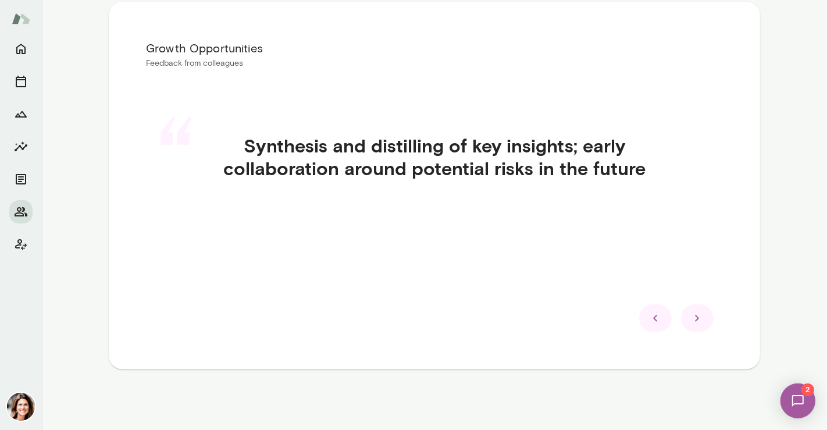
scroll to position [226, 0]
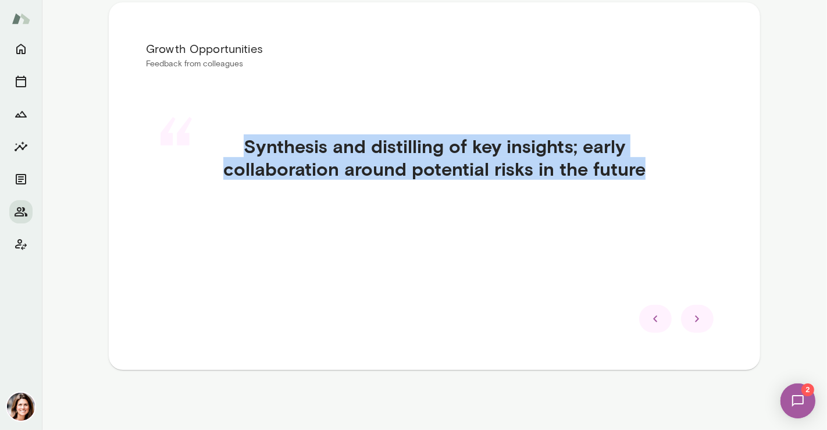
drag, startPoint x: 242, startPoint y: 147, endPoint x: 669, endPoint y: 177, distance: 428.1
click at [669, 177] on h4 "Synthesis and distilling of key insights; early collaboration around potential …" at bounding box center [434, 157] width 521 height 45
click at [691, 323] on icon at bounding box center [698, 319] width 14 height 14
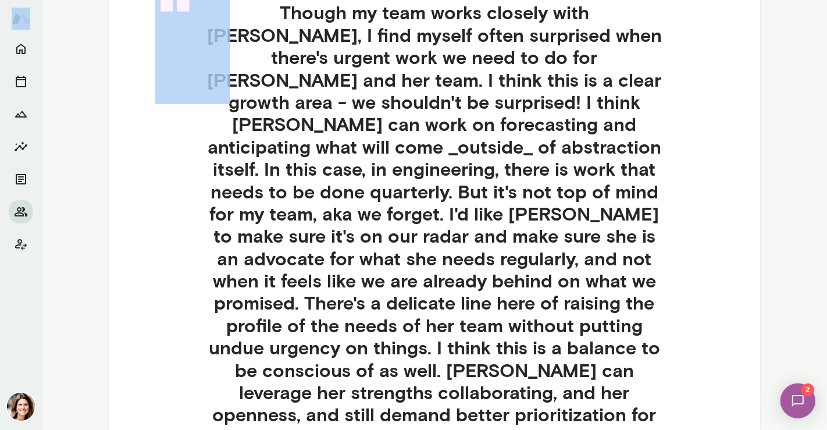
scroll to position [514, 0]
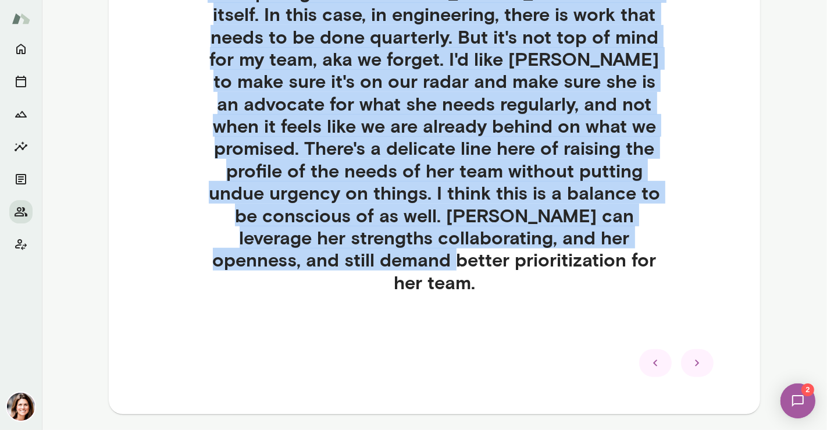
drag, startPoint x: 223, startPoint y: 149, endPoint x: 685, endPoint y: 270, distance: 477.5
click at [685, 270] on div "“ Though my team works closely with [PERSON_NAME], I find myself often surprise…" at bounding box center [434, 83] width 577 height 531
click at [694, 356] on icon at bounding box center [698, 363] width 14 height 14
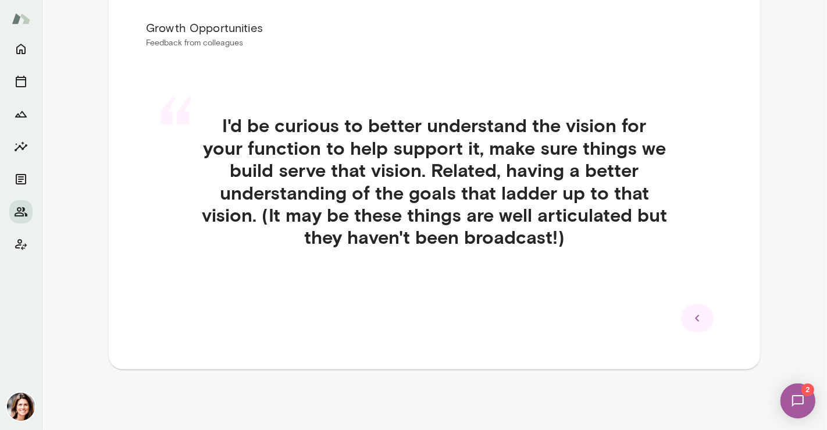
scroll to position [246, 0]
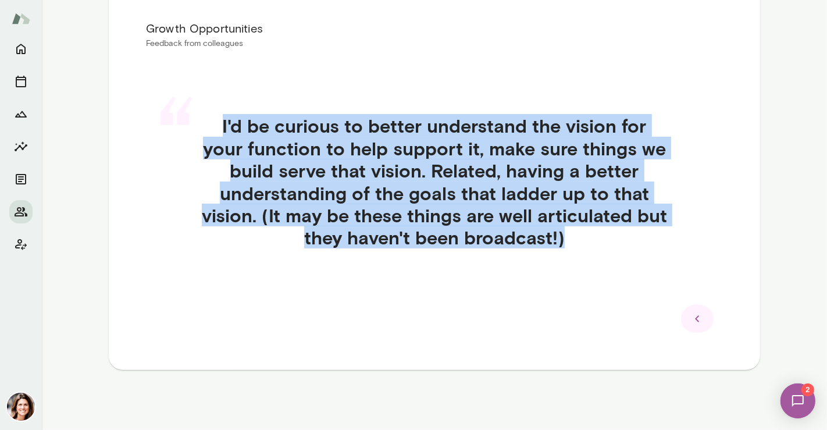
drag, startPoint x: 547, startPoint y: 239, endPoint x: 214, endPoint y: 130, distance: 349.9
click at [214, 130] on h4 "I'd be curious to better understand the vision for your function to help suppor…" at bounding box center [434, 182] width 521 height 134
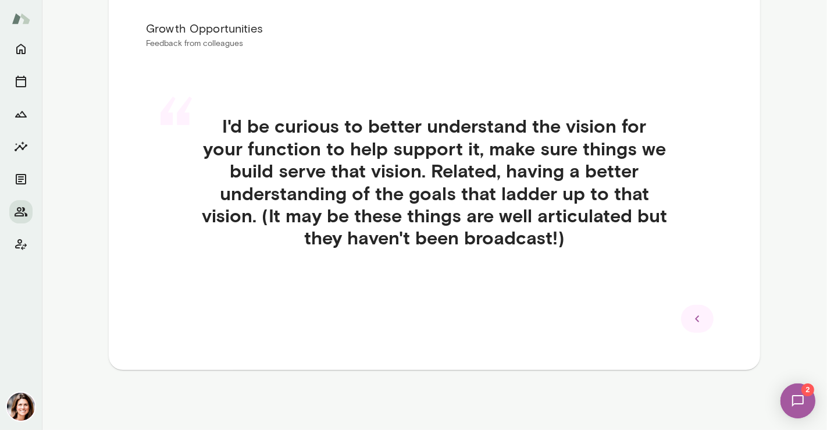
click at [692, 310] on div at bounding box center [697, 319] width 33 height 28
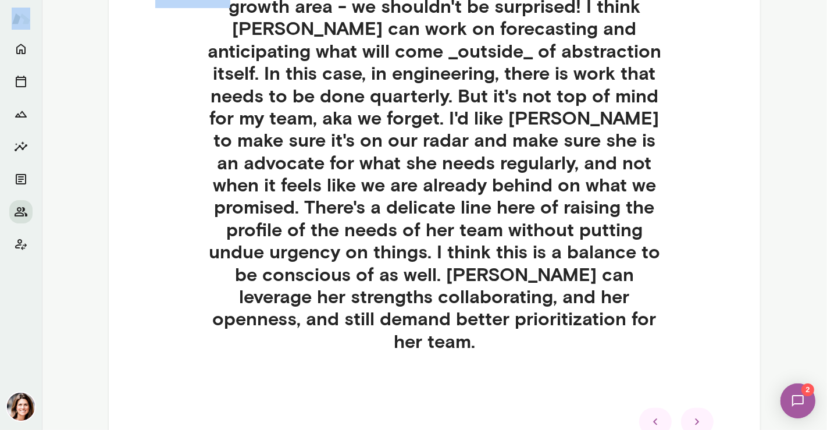
scroll to position [514, 0]
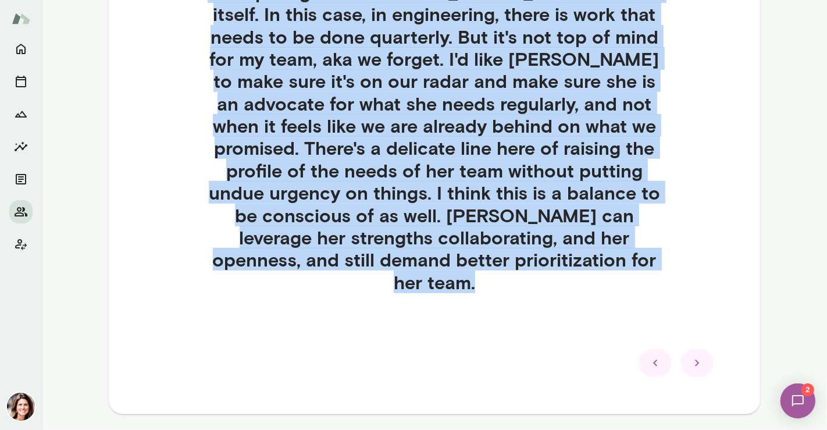
drag, startPoint x: 220, startPoint y: 118, endPoint x: 583, endPoint y: 318, distance: 414.6
click at [583, 318] on div "Growth Opportunities Feedback from colleagues “ Though my team works closely wi…" at bounding box center [435, 64] width 652 height 700
